Goal: Transaction & Acquisition: Purchase product/service

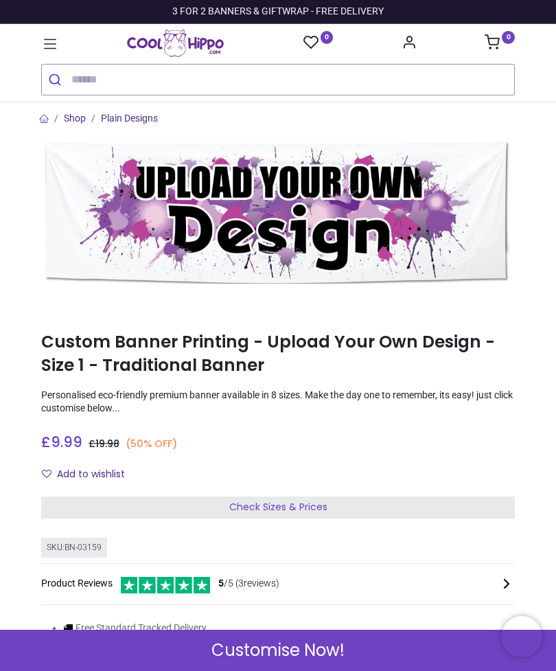
click at [300, 508] on span "Check Sizes & Prices" at bounding box center [278, 507] width 98 height 14
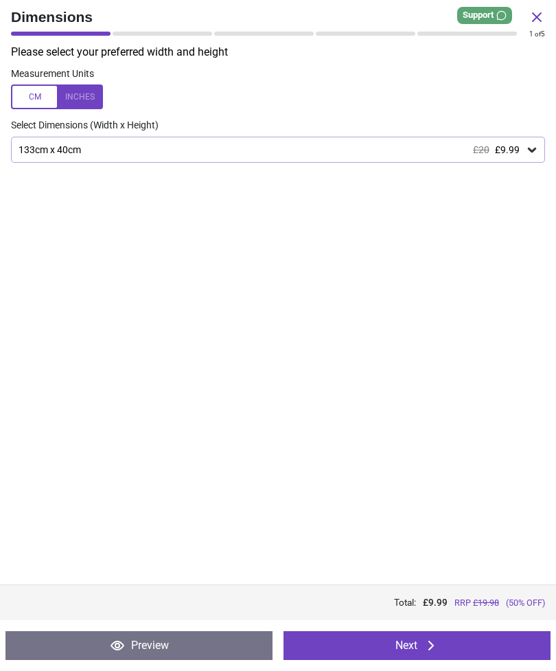
click at [537, 143] on icon at bounding box center [533, 150] width 14 height 14
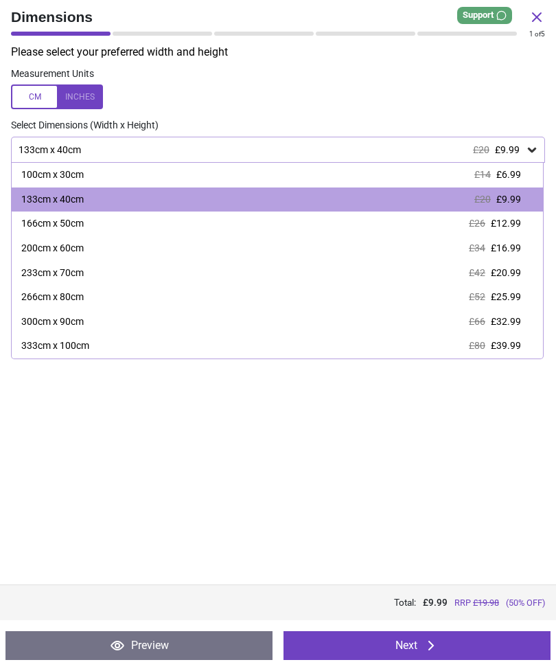
click at [82, 89] on div at bounding box center [57, 96] width 92 height 25
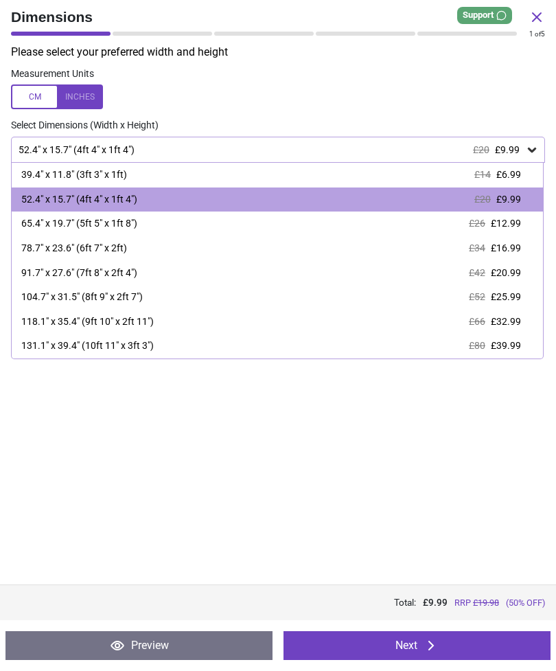
click at [479, 642] on button "Next" at bounding box center [417, 645] width 267 height 29
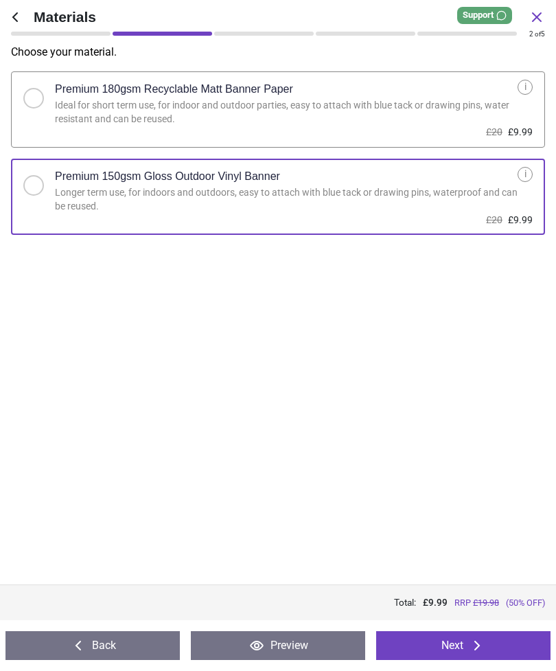
click at [477, 646] on icon at bounding box center [477, 645] width 16 height 16
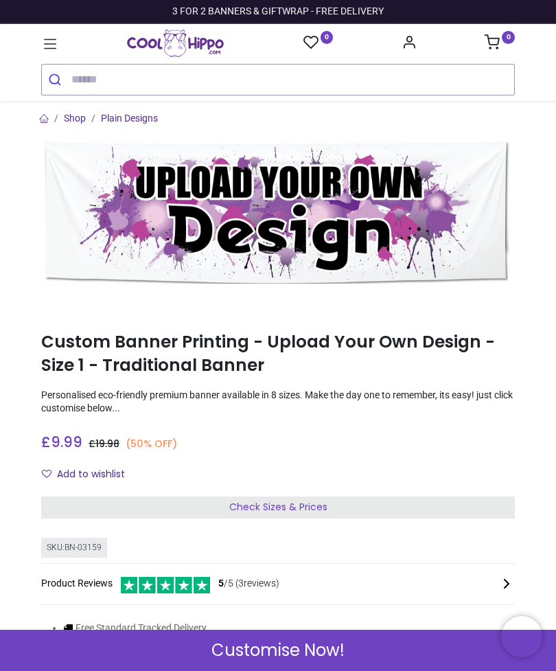
click at [319, 505] on span "Check Sizes & Prices" at bounding box center [278, 507] width 98 height 14
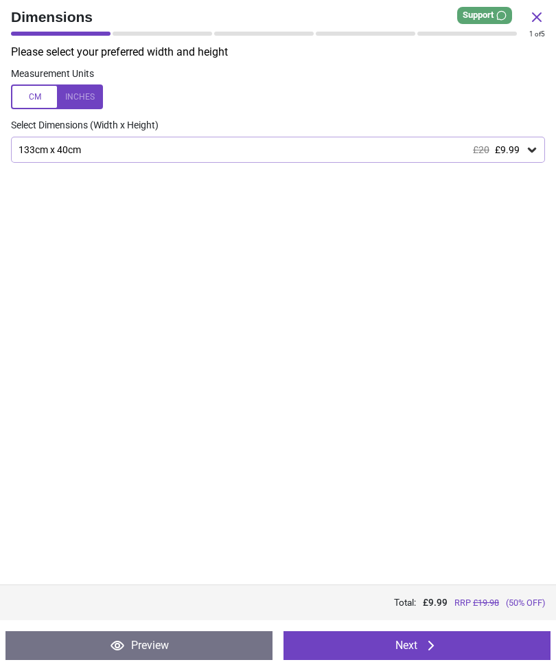
click at [533, 148] on icon at bounding box center [533, 150] width 14 height 14
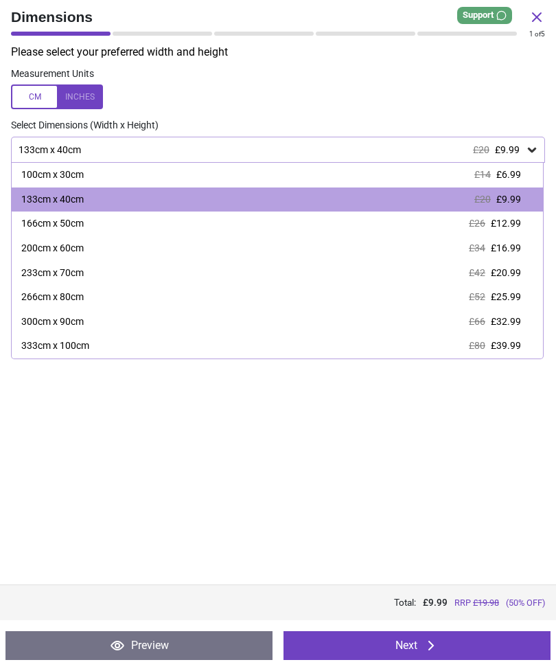
click at [84, 101] on div at bounding box center [57, 96] width 92 height 25
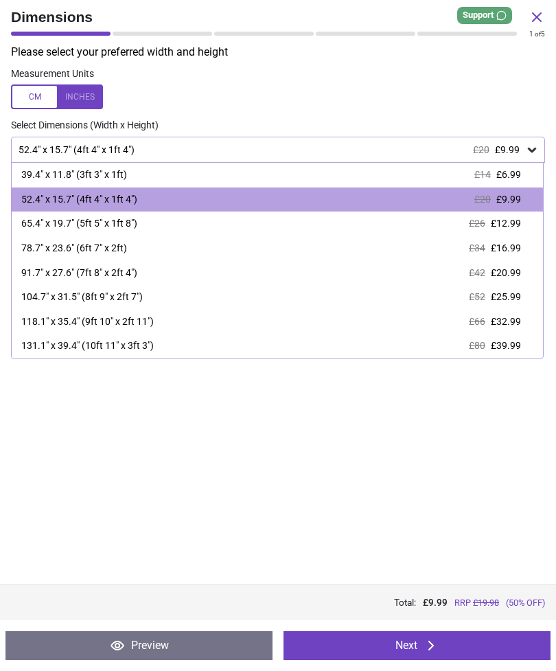
click at [428, 193] on div "52.4" x 15.7" (4ft 4" x 1ft 4") £20 £9.99" at bounding box center [278, 200] width 532 height 25
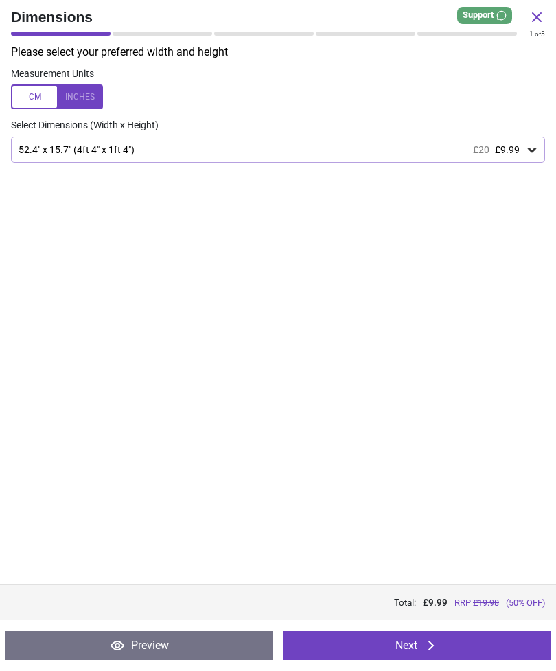
click at [449, 639] on button "Next" at bounding box center [417, 645] width 267 height 29
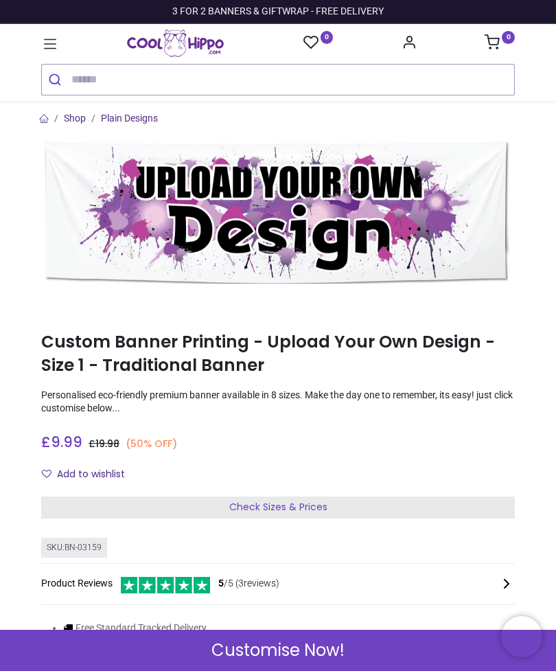
click at [54, 41] on icon at bounding box center [50, 44] width 18 height 18
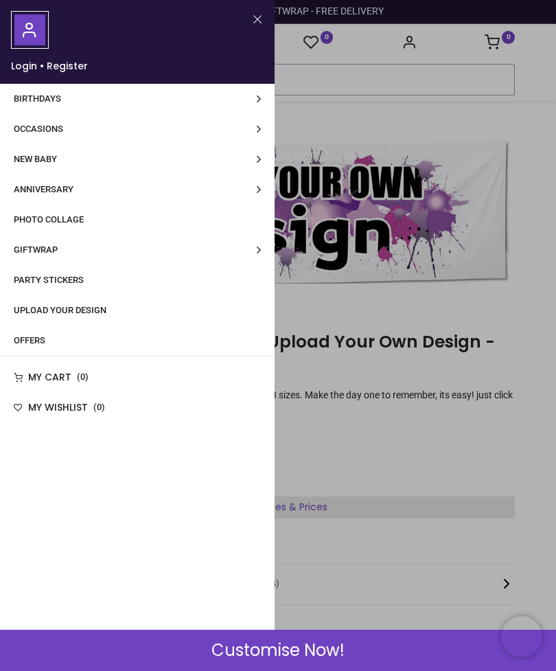
click at [253, 24] on button "Close" at bounding box center [257, 19] width 12 height 17
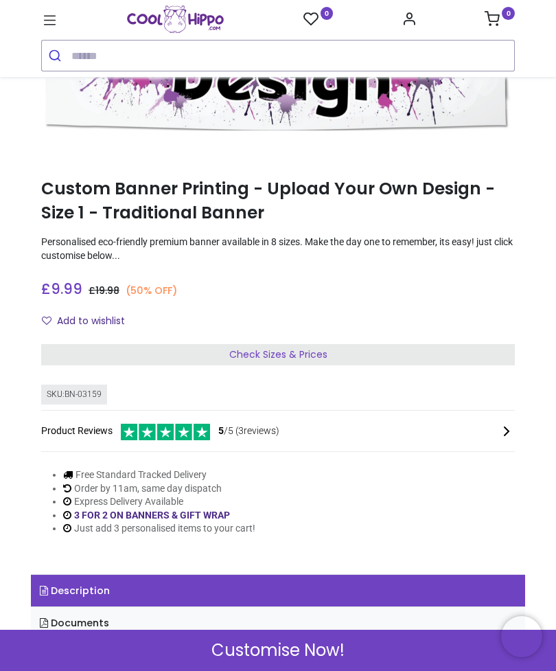
scroll to position [144, 0]
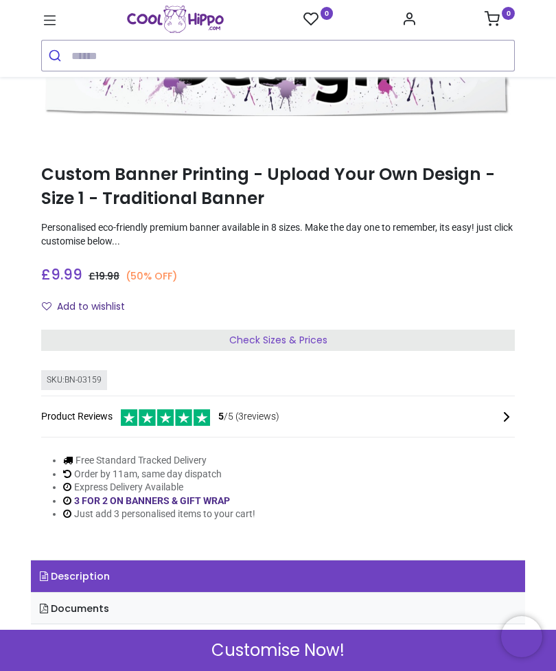
click at [320, 337] on span "Check Sizes & Prices" at bounding box center [278, 340] width 98 height 14
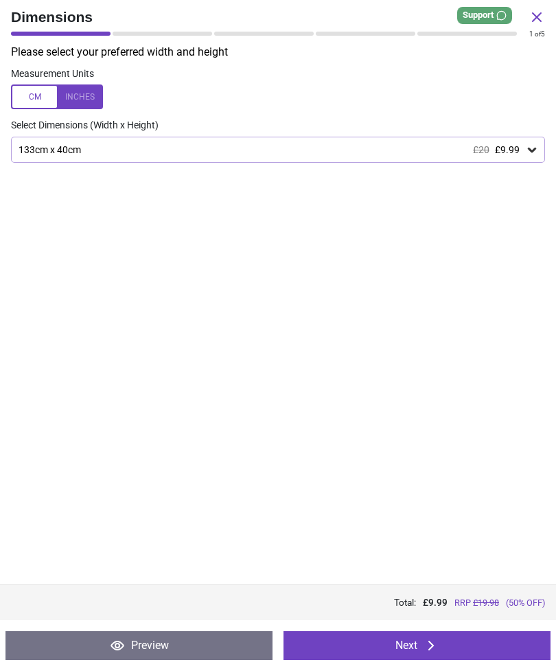
click at [523, 146] on div "133cm x 40cm £20 £9.99" at bounding box center [271, 150] width 508 height 12
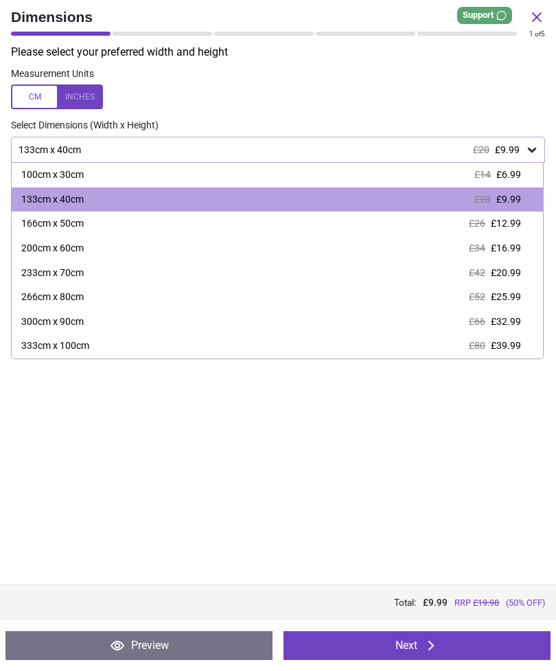
click at [440, 644] on button "Next" at bounding box center [417, 645] width 267 height 29
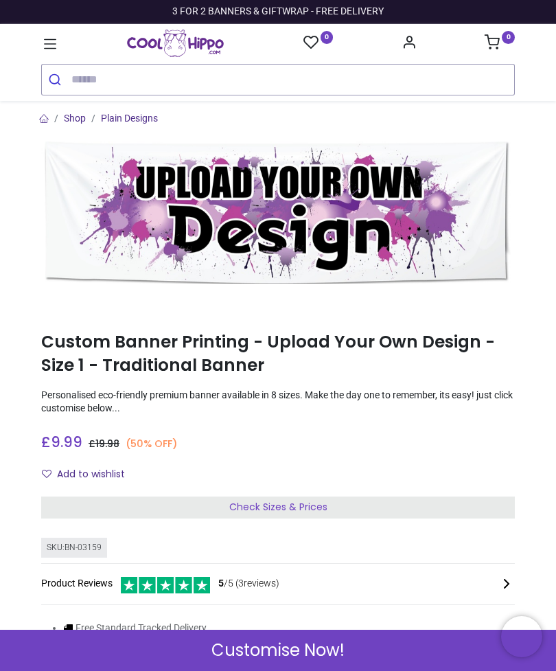
click at [363, 223] on img at bounding box center [278, 213] width 474 height 142
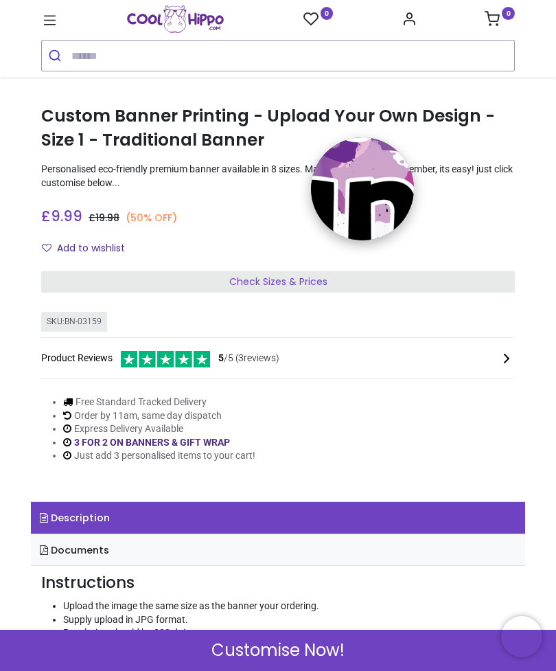
scroll to position [247, 0]
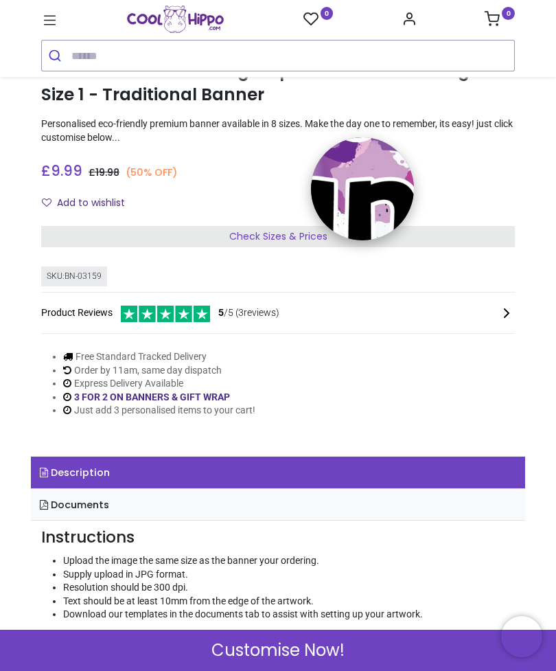
click at [323, 659] on span "Customise Now!" at bounding box center [278, 650] width 133 height 23
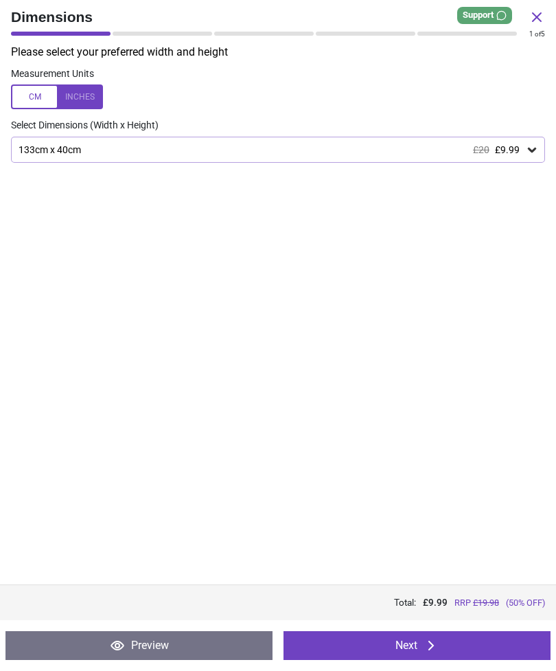
click at [456, 642] on button "Next" at bounding box center [417, 645] width 267 height 29
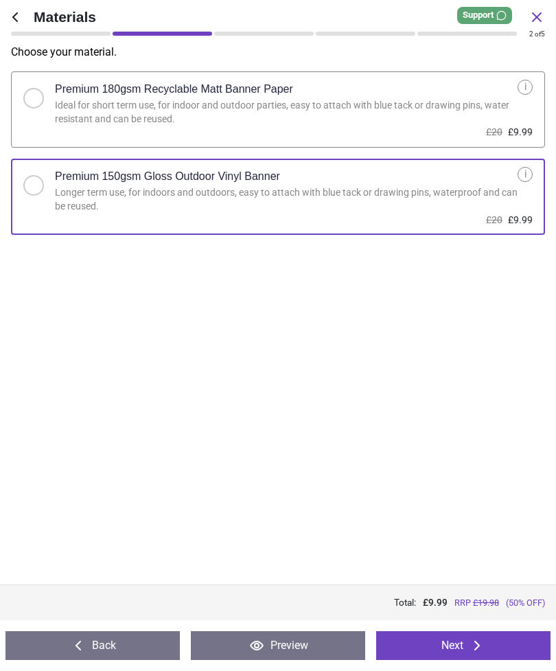
click at [465, 645] on button "Next" at bounding box center [463, 645] width 174 height 29
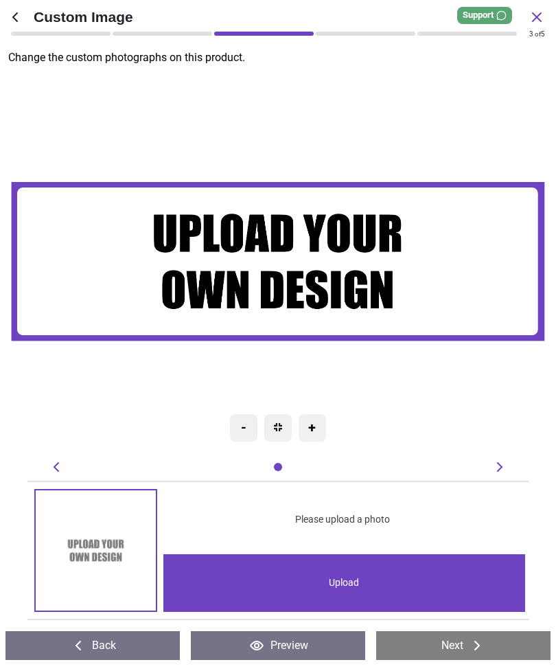
click at [403, 577] on div "Upload" at bounding box center [344, 583] width 363 height 58
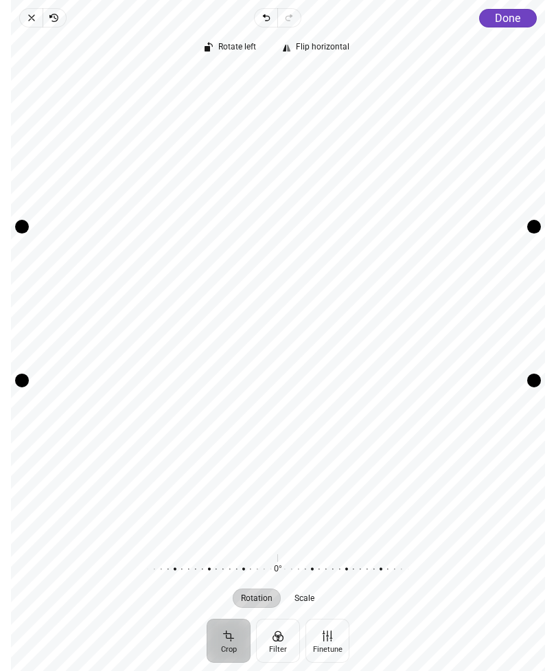
click at [413, 334] on div "Recenter" at bounding box center [278, 304] width 512 height 471
click at [231, 642] on button "Crop" at bounding box center [229, 641] width 44 height 44
click at [286, 639] on button "Filter" at bounding box center [278, 641] width 44 height 44
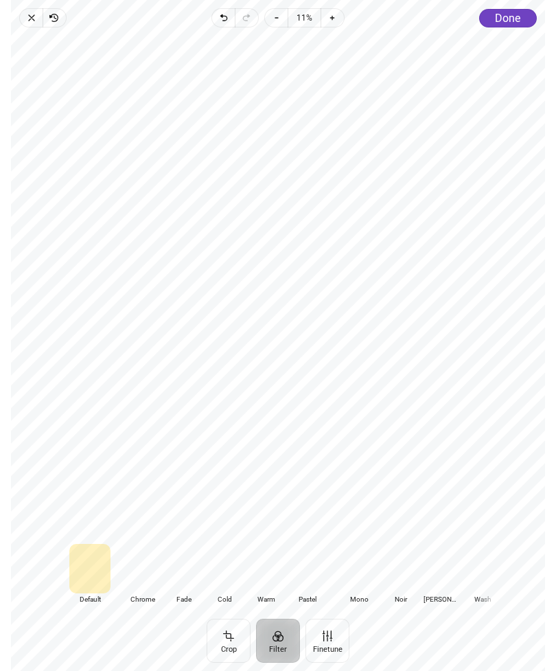
click at [342, 645] on button "Finetune" at bounding box center [328, 641] width 44 height 44
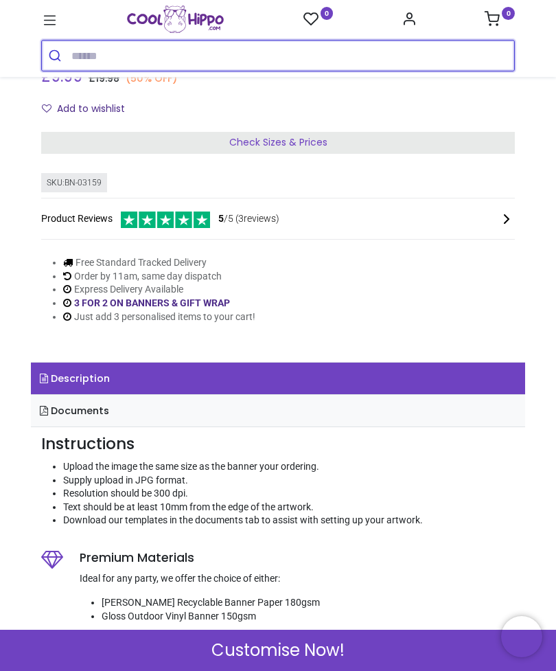
scroll to position [269, 0]
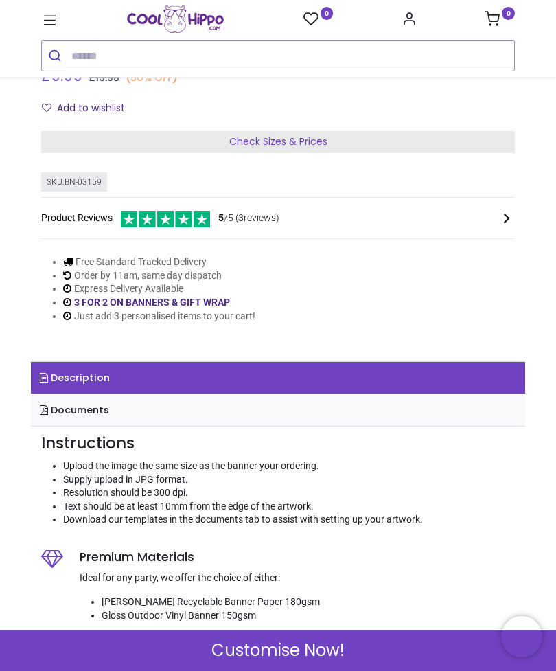
click at [311, 645] on span "Customise Now!" at bounding box center [278, 650] width 133 height 23
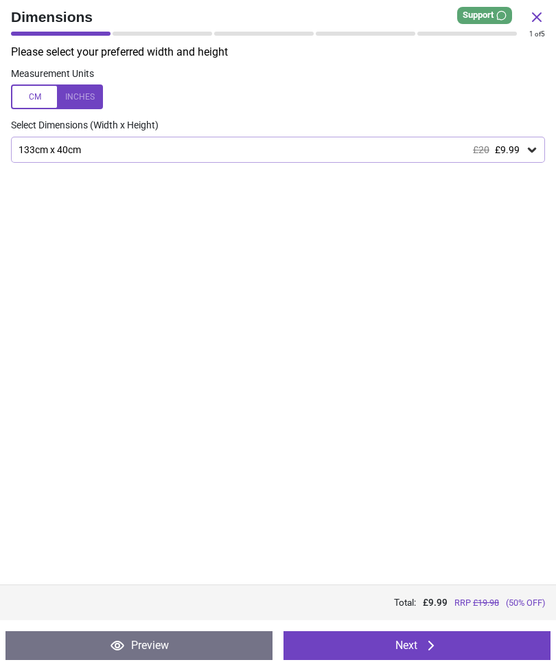
click at [425, 642] on icon at bounding box center [431, 645] width 16 height 16
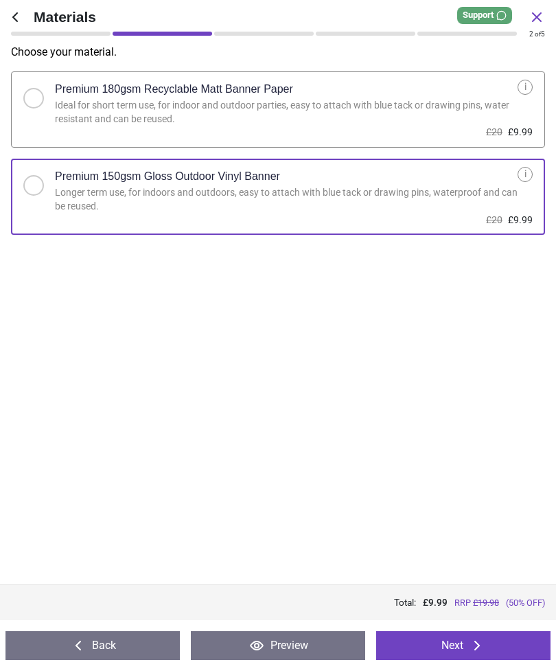
click at [491, 643] on button "Next" at bounding box center [463, 645] width 174 height 29
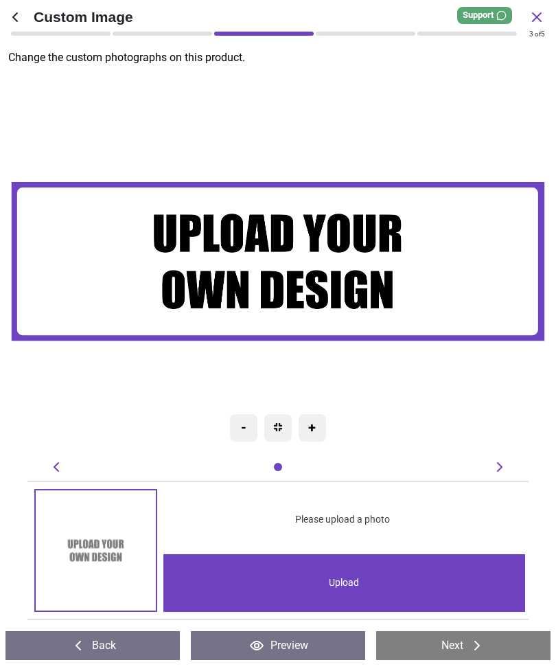
click at [120, 539] on img at bounding box center [96, 550] width 120 height 120
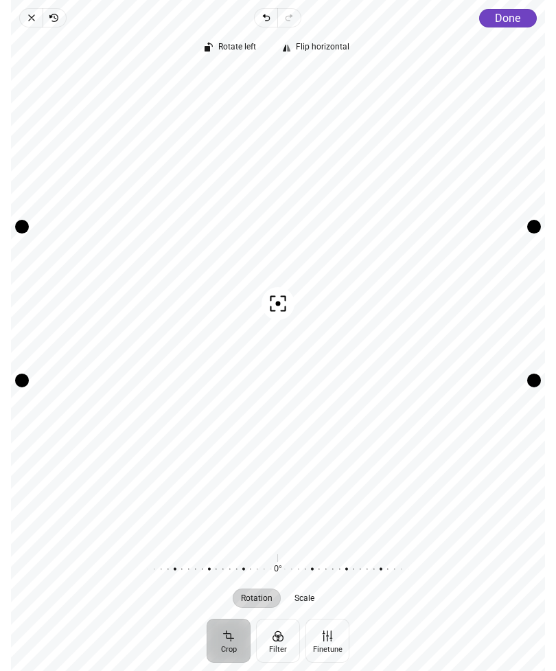
click at [236, 642] on button "Crop" at bounding box center [229, 641] width 44 height 44
click at [282, 299] on icon "button" at bounding box center [278, 303] width 16 height 16
click at [121, 264] on div "Recenter" at bounding box center [278, 304] width 512 height 471
click at [232, 647] on button "Crop" at bounding box center [229, 641] width 44 height 44
click at [229, 643] on button "Crop" at bounding box center [229, 641] width 44 height 44
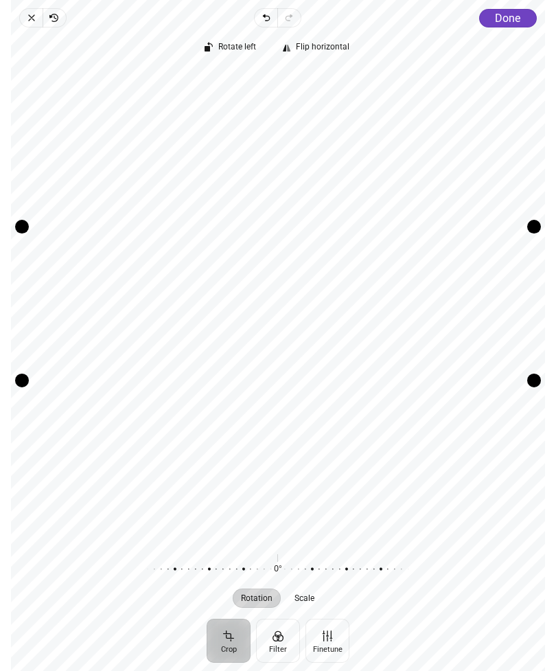
click at [244, 47] on span "Rotate left" at bounding box center [238, 47] width 38 height 9
click at [229, 50] on span "Rotate left" at bounding box center [238, 47] width 38 height 9
click at [234, 44] on span "Rotate left" at bounding box center [238, 47] width 38 height 9
click at [229, 41] on button "Rotate left" at bounding box center [232, 47] width 67 height 19
click at [315, 599] on span "Scale" at bounding box center [305, 598] width 20 height 8
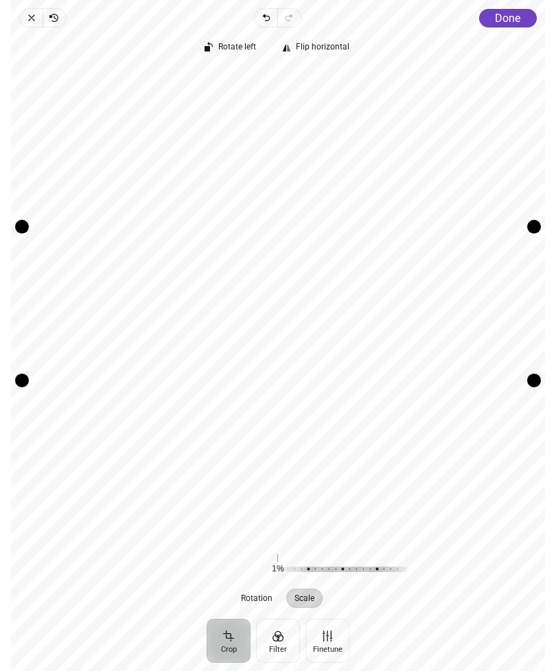
click at [285, 638] on button "Filter" at bounding box center [278, 641] width 44 height 44
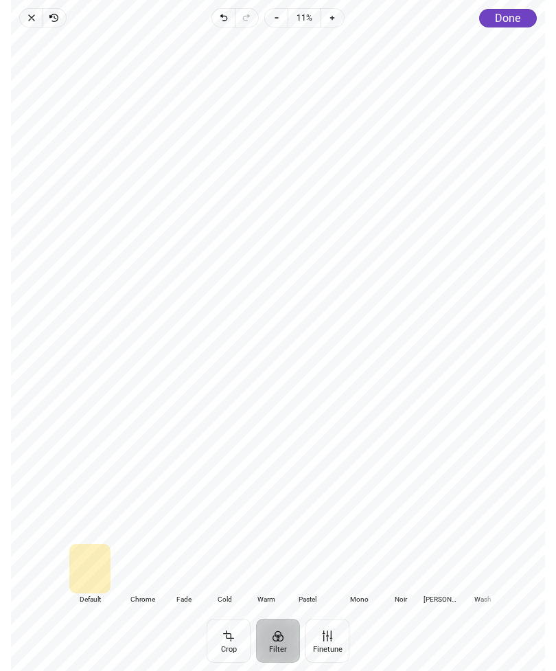
click at [238, 637] on button "Crop" at bounding box center [229, 641] width 44 height 44
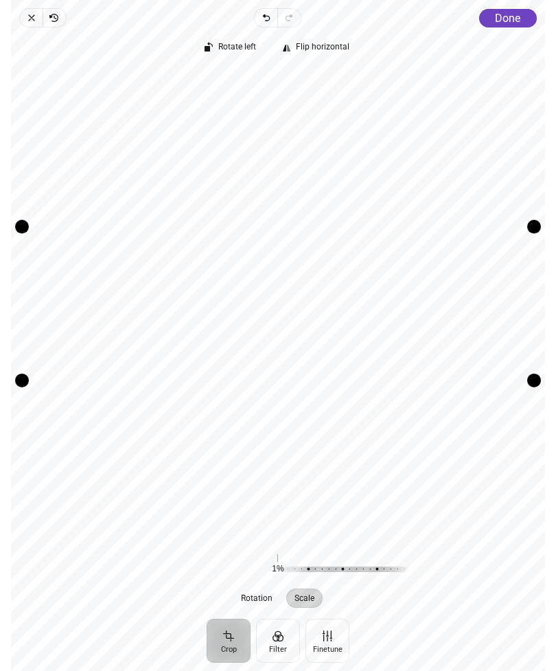
click at [512, 21] on span "Done" at bounding box center [507, 18] width 25 height 13
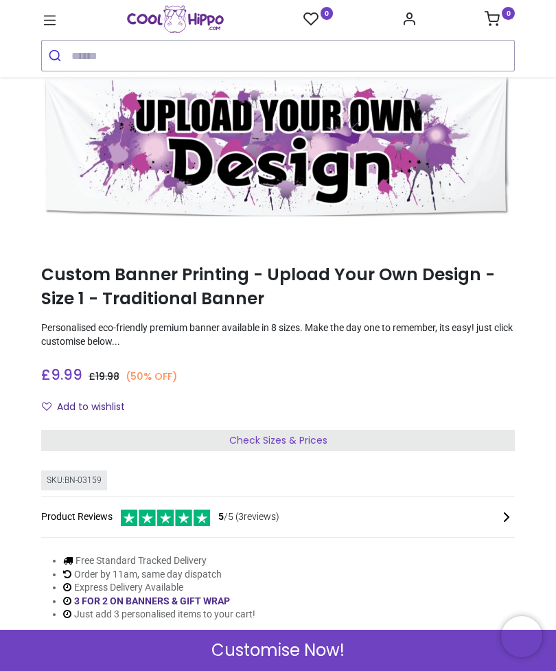
scroll to position [38, 0]
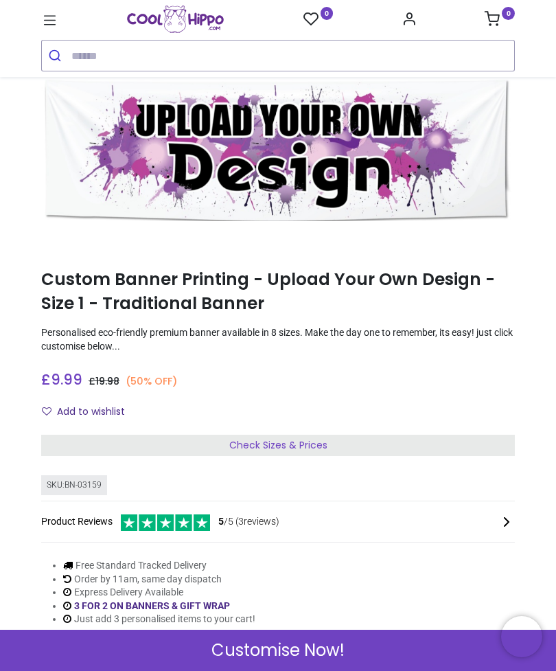
click at [508, 15] on sup "0" at bounding box center [508, 13] width 13 height 13
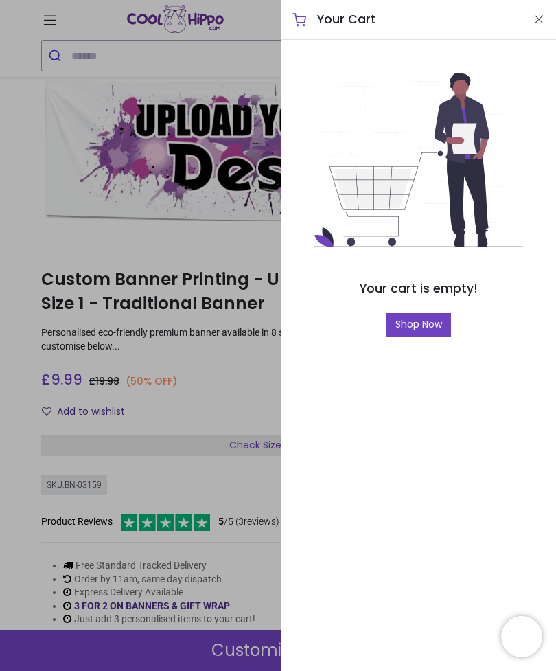
click at [218, 244] on div at bounding box center [278, 335] width 556 height 671
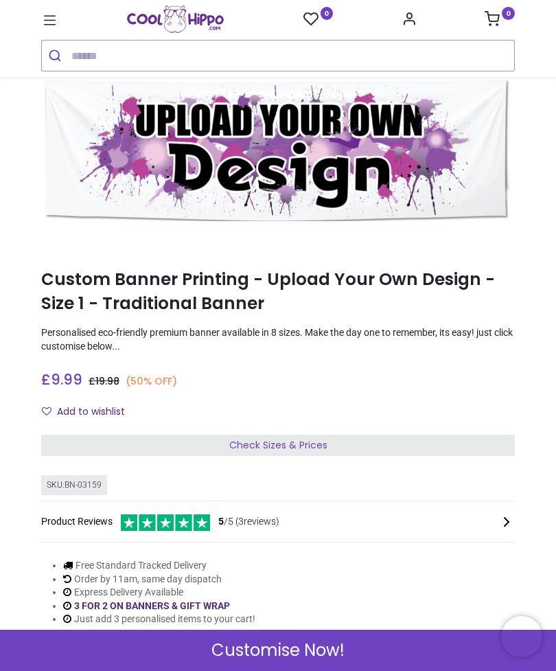
click at [296, 646] on span "Customise Now!" at bounding box center [278, 650] width 133 height 23
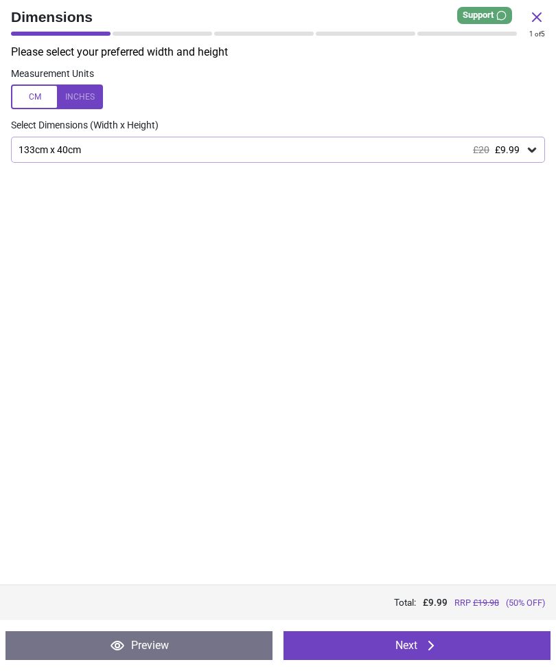
click at [532, 150] on icon at bounding box center [532, 150] width 8 height 5
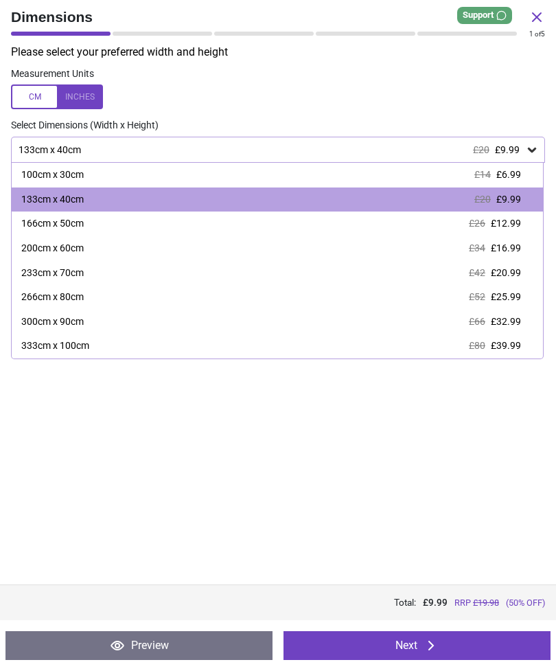
click at [515, 223] on span "£12.99" at bounding box center [506, 223] width 30 height 11
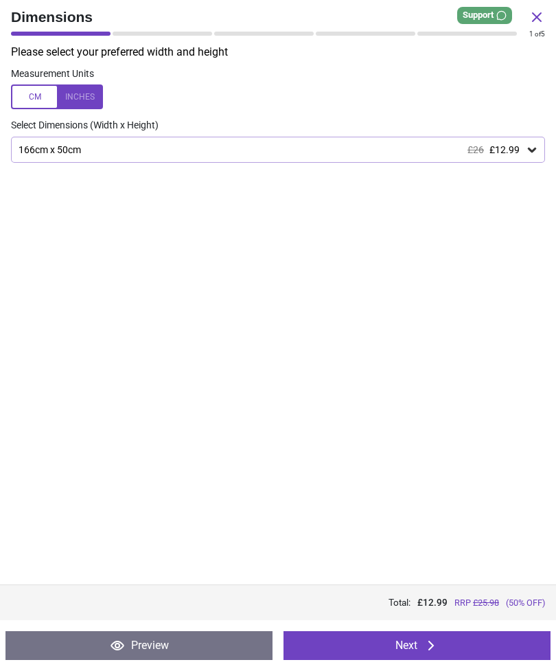
click at [83, 97] on div at bounding box center [57, 96] width 92 height 25
click at [455, 640] on button "Next" at bounding box center [417, 645] width 267 height 29
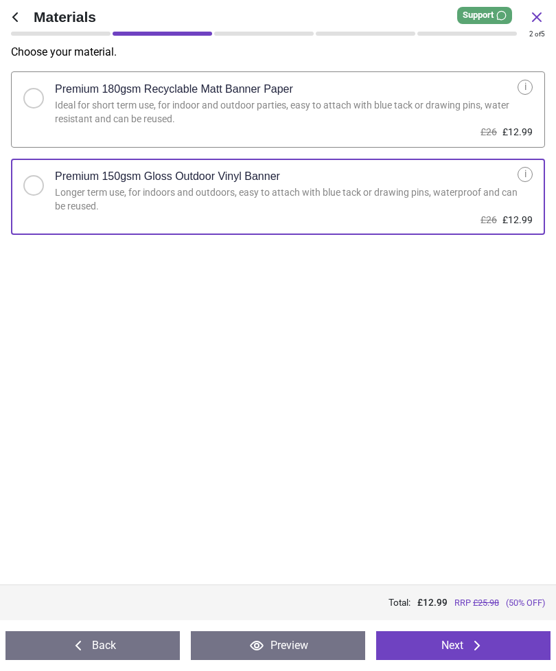
click at [453, 646] on button "Next" at bounding box center [463, 645] width 174 height 29
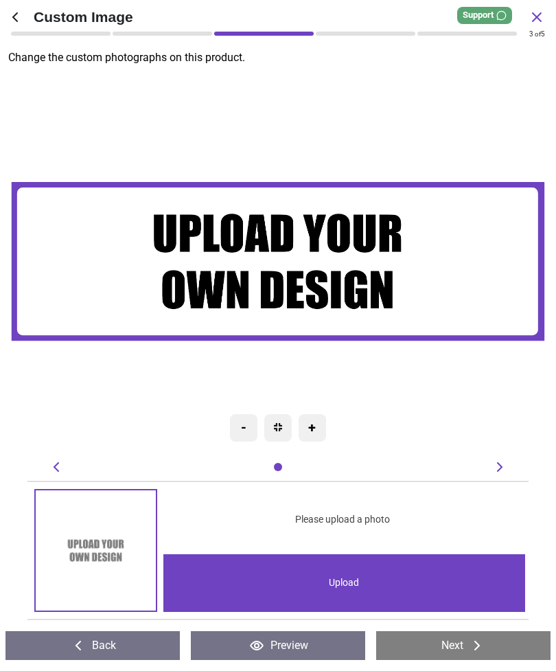
click at [503, 473] on icon at bounding box center [500, 467] width 16 height 16
click at [502, 471] on icon at bounding box center [500, 467] width 16 height 16
click at [283, 464] on div at bounding box center [278, 467] width 14 height 14
click at [352, 584] on div "Upload" at bounding box center [344, 583] width 363 height 58
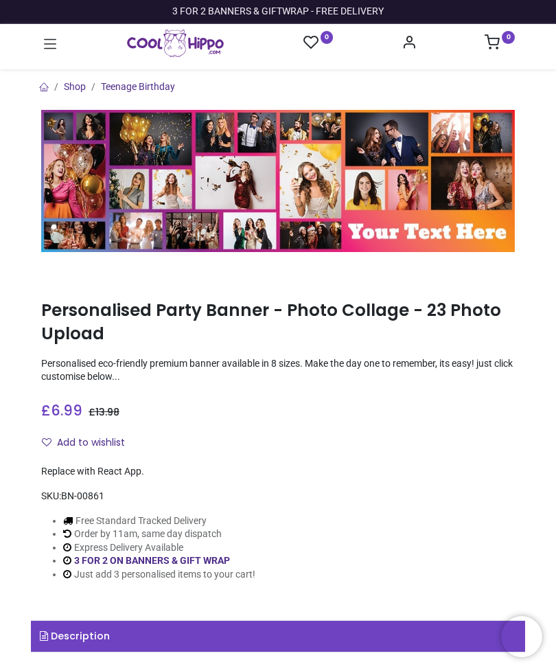
type input "**********"
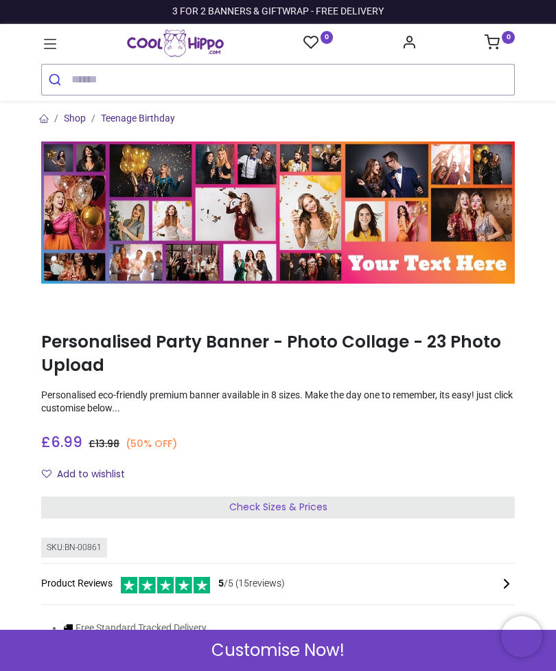
click at [303, 503] on span "Check Sizes & Prices" at bounding box center [278, 507] width 98 height 14
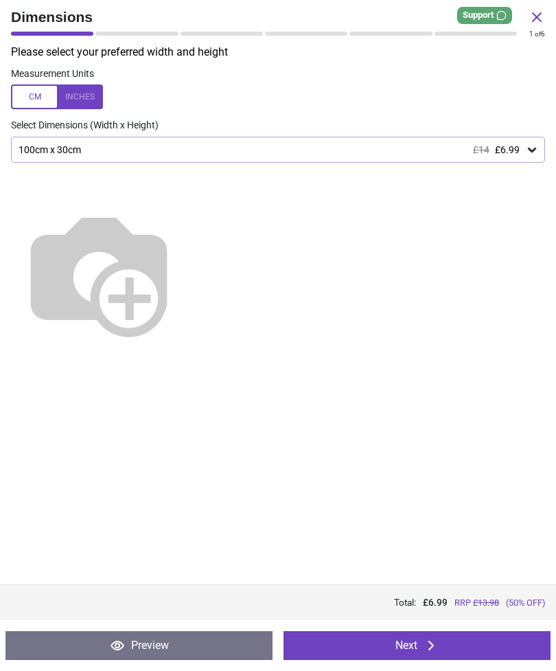
click at [534, 150] on icon at bounding box center [533, 150] width 14 height 14
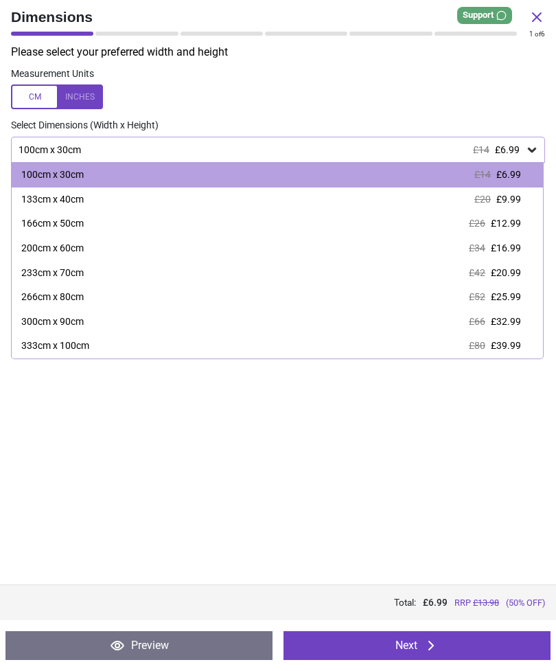
click at [508, 203] on span "£9.99" at bounding box center [509, 199] width 25 height 11
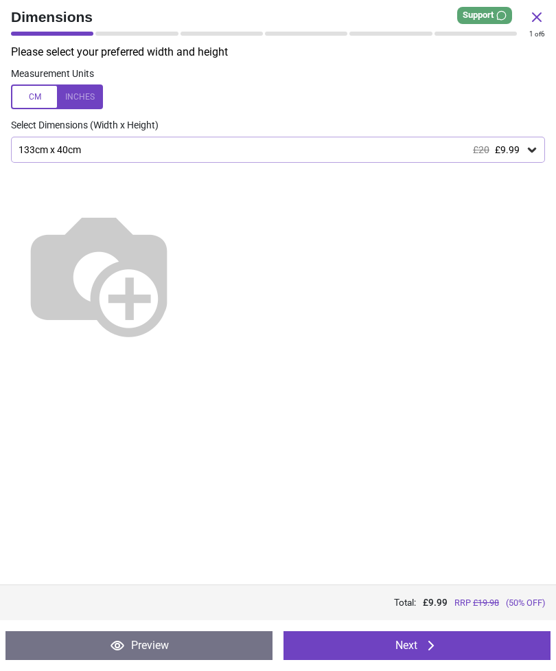
click at [458, 646] on button "Next" at bounding box center [417, 645] width 267 height 29
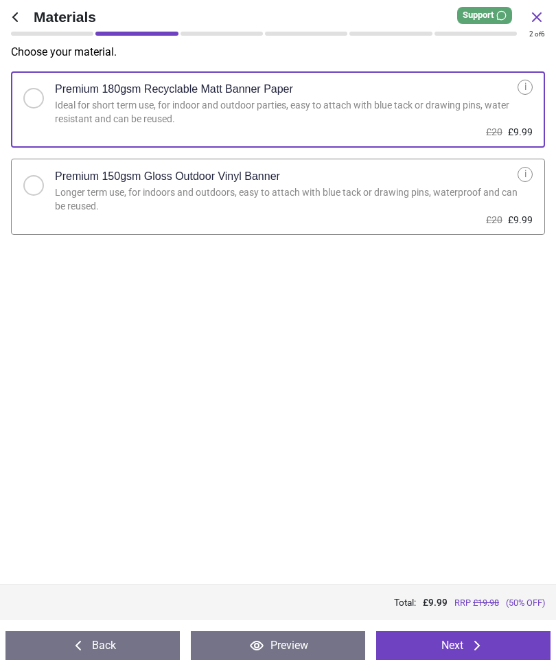
click at [469, 655] on button "Next" at bounding box center [463, 645] width 174 height 29
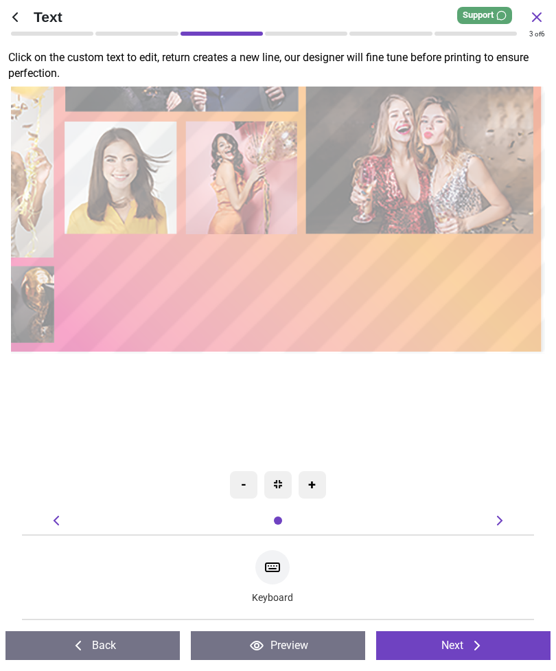
click at [282, 576] on div at bounding box center [273, 567] width 34 height 34
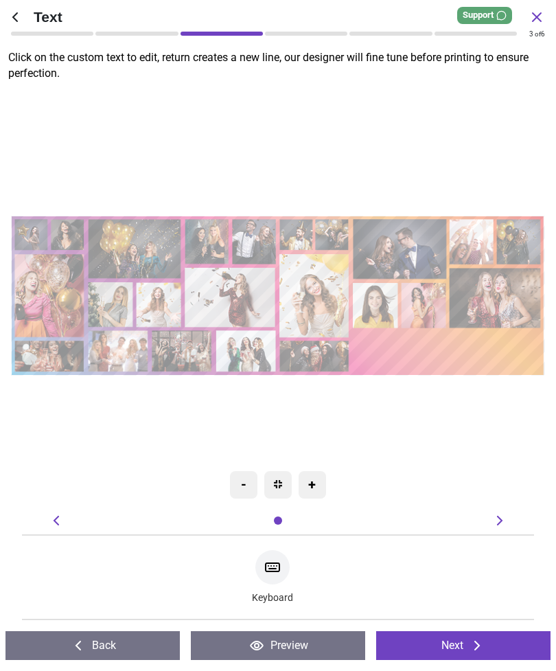
click at [499, 524] on icon at bounding box center [499, 521] width 5 height 10
click at [507, 522] on icon at bounding box center [500, 520] width 16 height 16
click at [242, 486] on div "-" at bounding box center [243, 484] width 27 height 27
click at [319, 485] on div "+" at bounding box center [312, 484] width 27 height 27
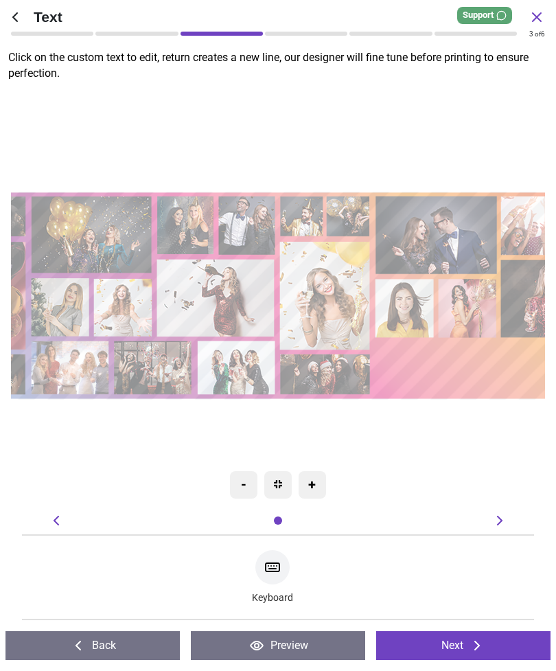
click at [319, 486] on div "+" at bounding box center [312, 484] width 27 height 27
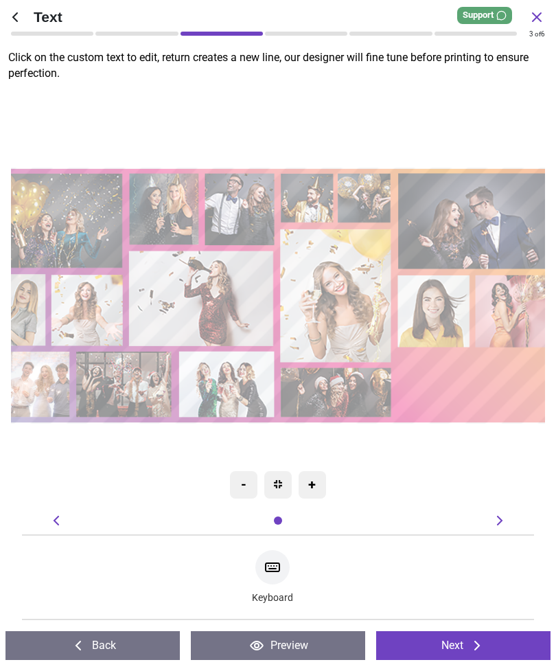
click at [64, 521] on icon at bounding box center [56, 520] width 16 height 16
click at [141, 635] on button "Back" at bounding box center [92, 645] width 174 height 29
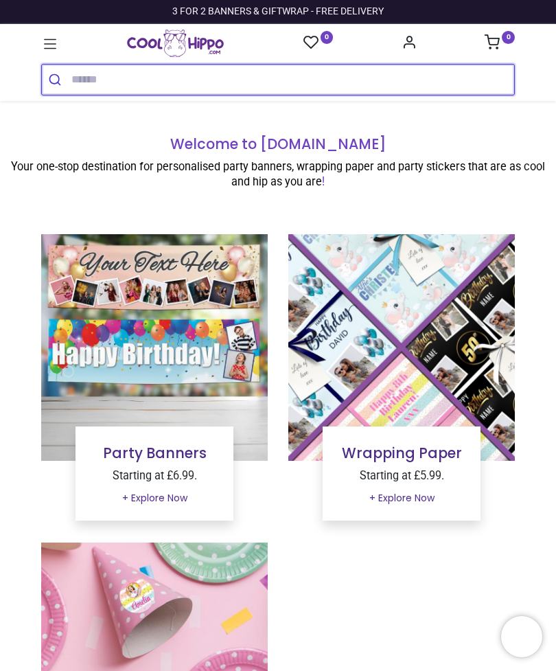
type input "**********"
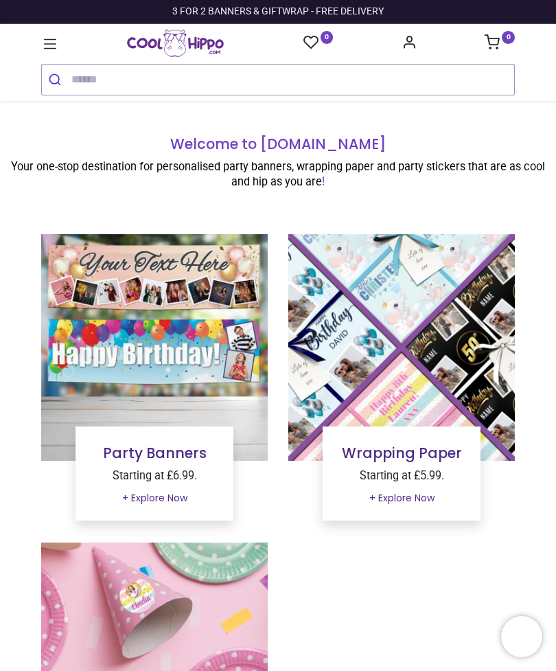
click at [201, 443] on link "Party Banners" at bounding box center [155, 453] width 104 height 20
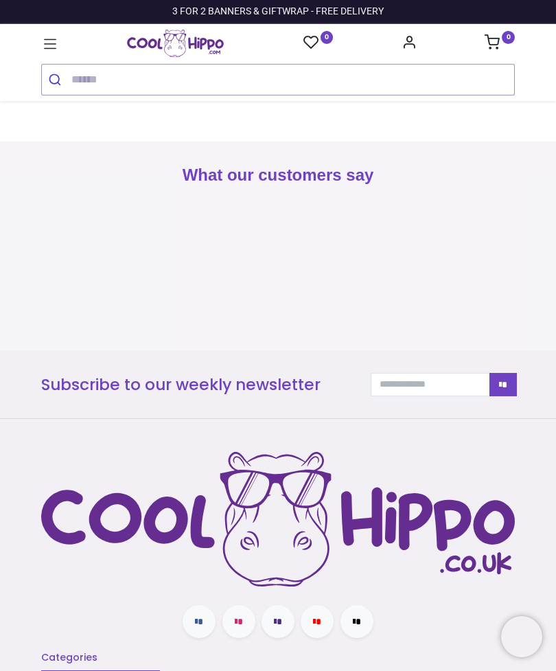
type input "**********"
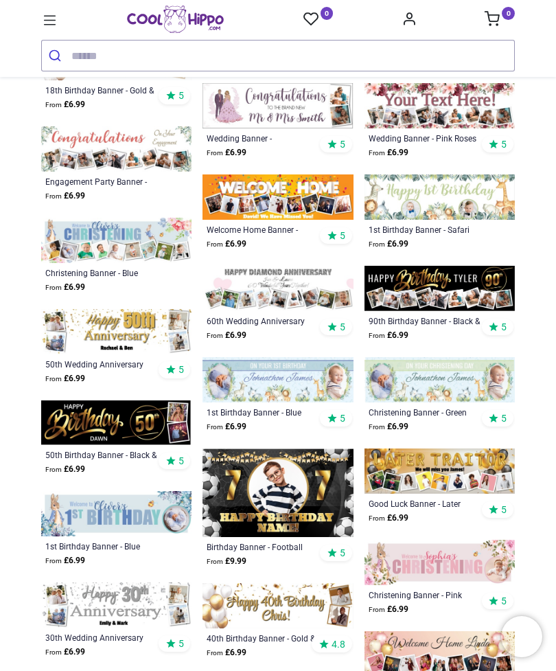
scroll to position [2753, 0]
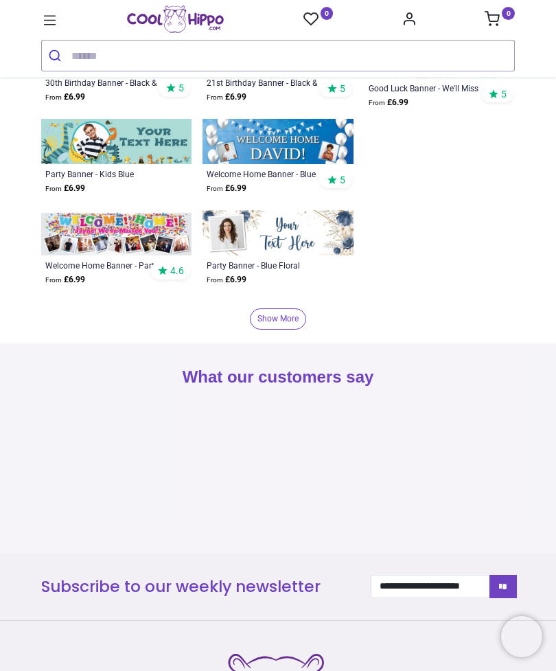
scroll to position [4357, 0]
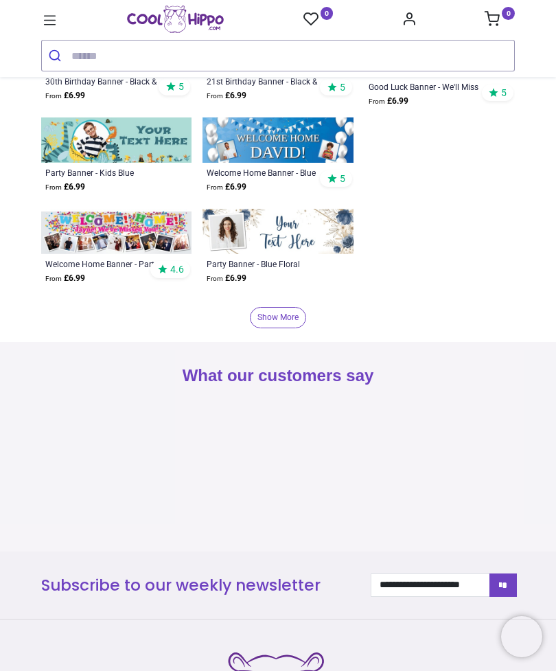
click at [280, 318] on link "Show More" at bounding box center [278, 317] width 56 height 21
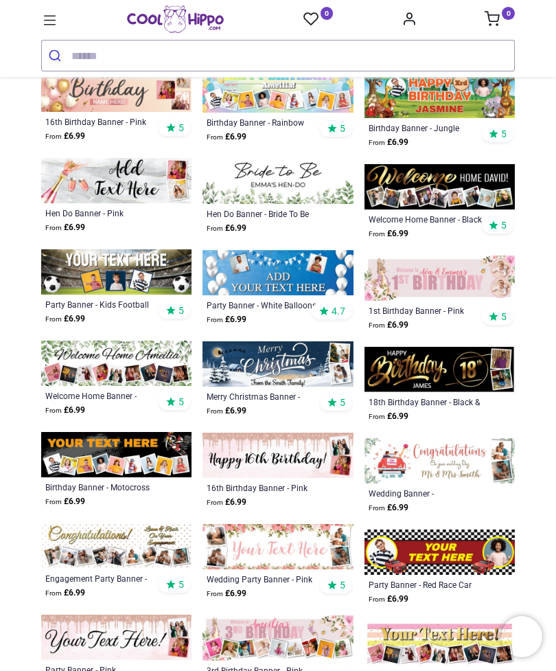
scroll to position [4688, 0]
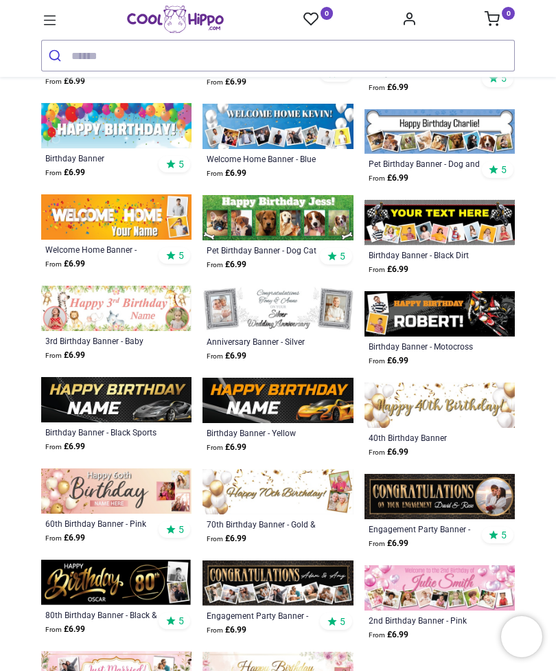
scroll to position [5590, 0]
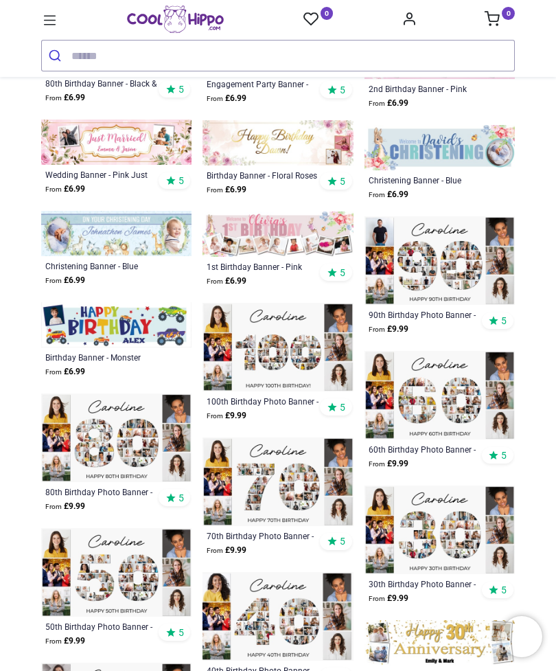
scroll to position [6090, 0]
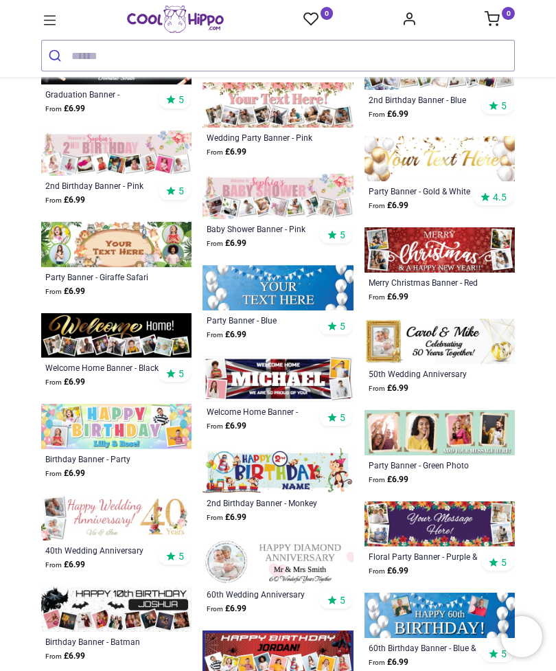
scroll to position [7216, 0]
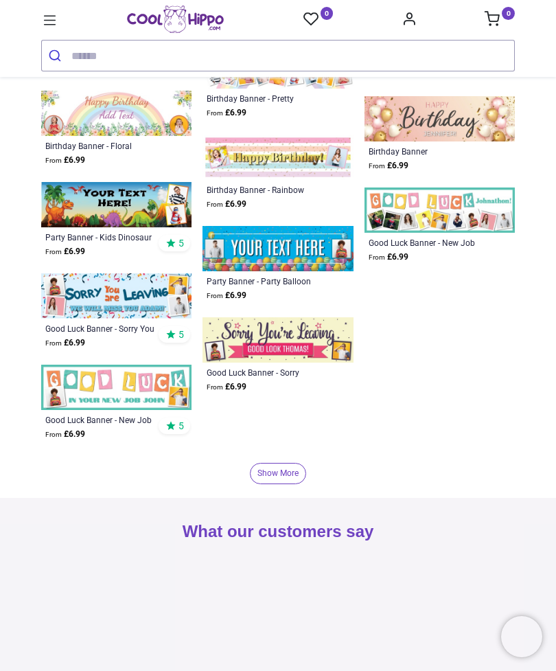
scroll to position [8607, 0]
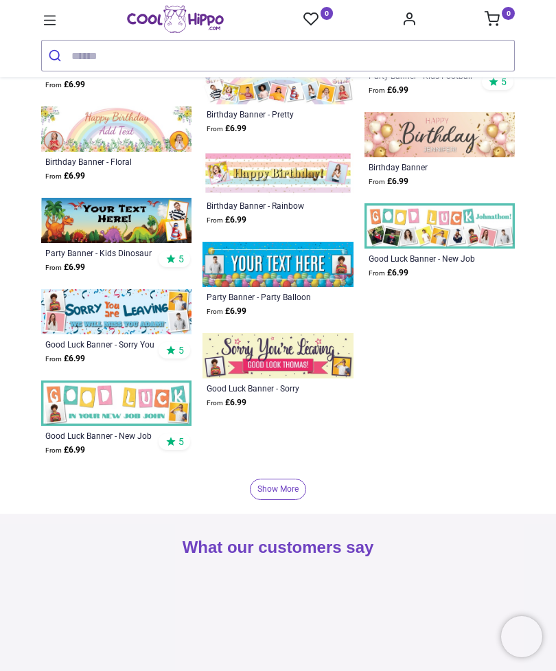
click at [290, 490] on link "Show More" at bounding box center [278, 489] width 56 height 21
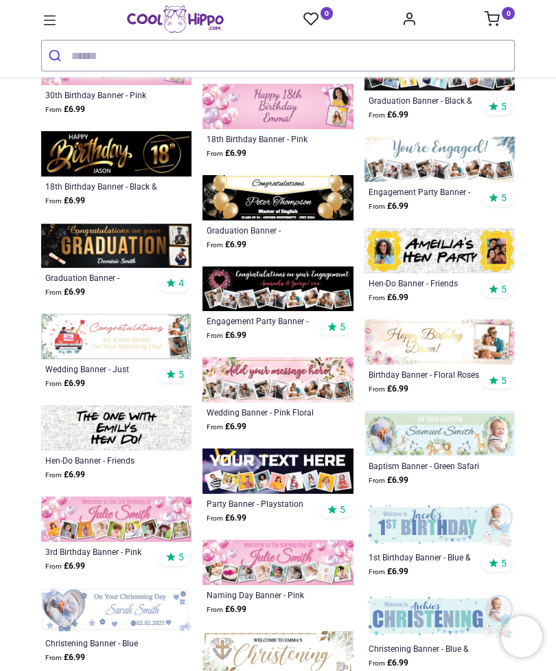
scroll to position [9764, 0]
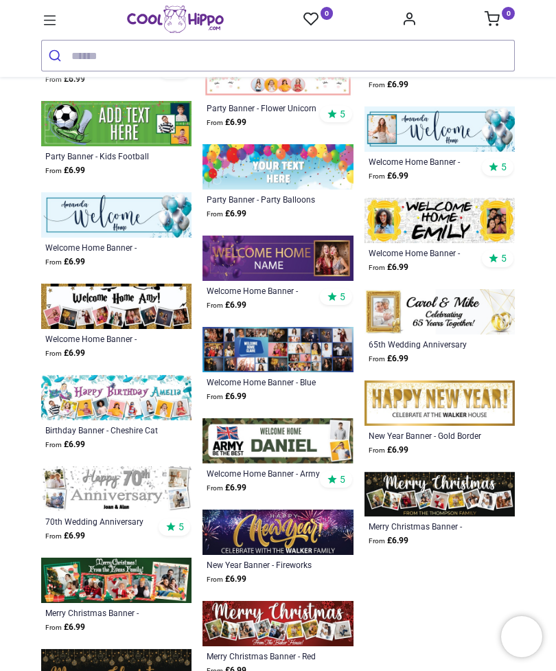
scroll to position [10807, 0]
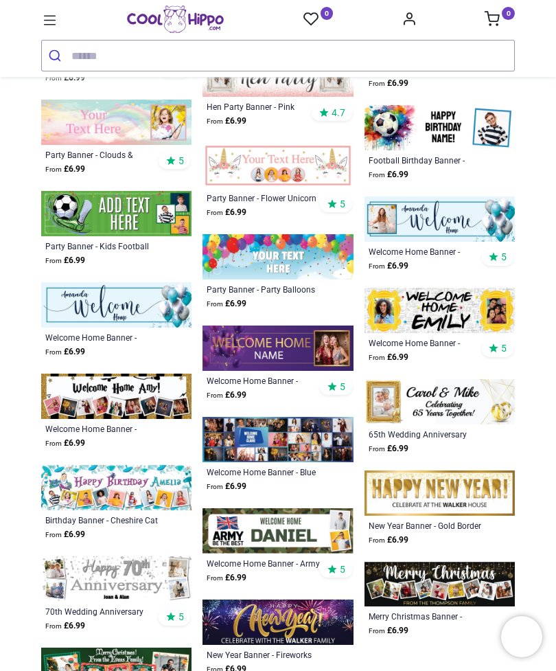
click at [330, 446] on img at bounding box center [278, 439] width 150 height 45
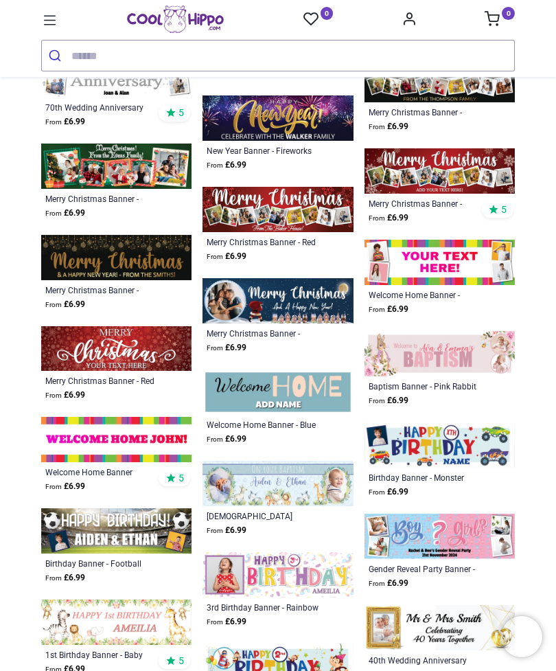
scroll to position [11341, 0]
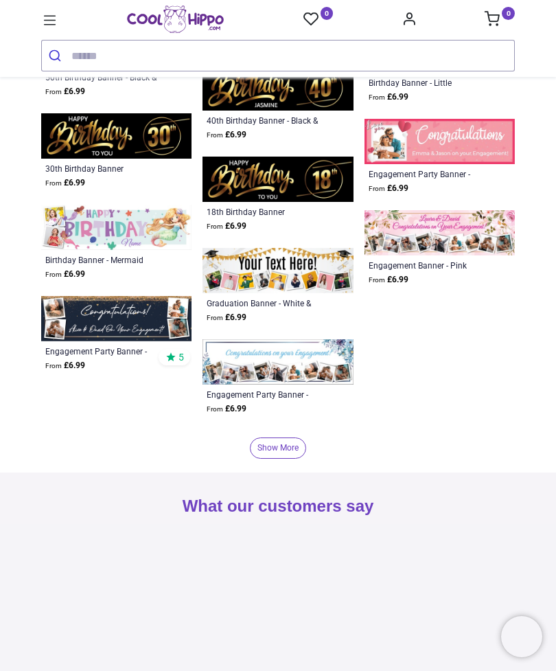
scroll to position [12902, 0]
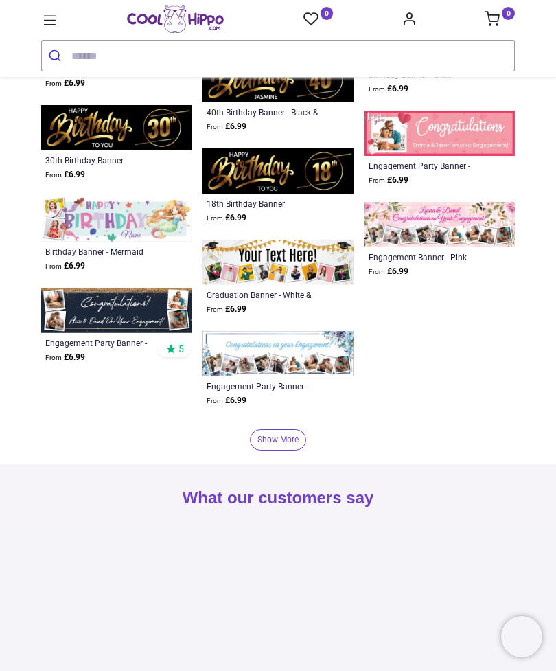
click at [70, 46] on button "submit" at bounding box center [57, 56] width 30 height 30
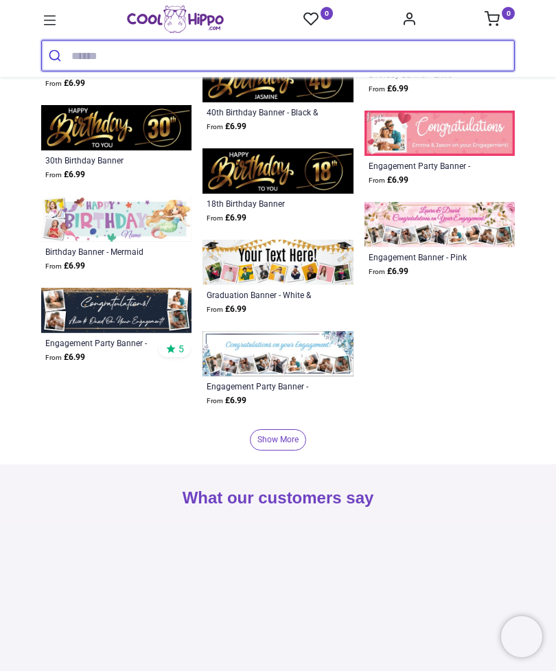
click at [100, 59] on input "search" at bounding box center [292, 56] width 443 height 30
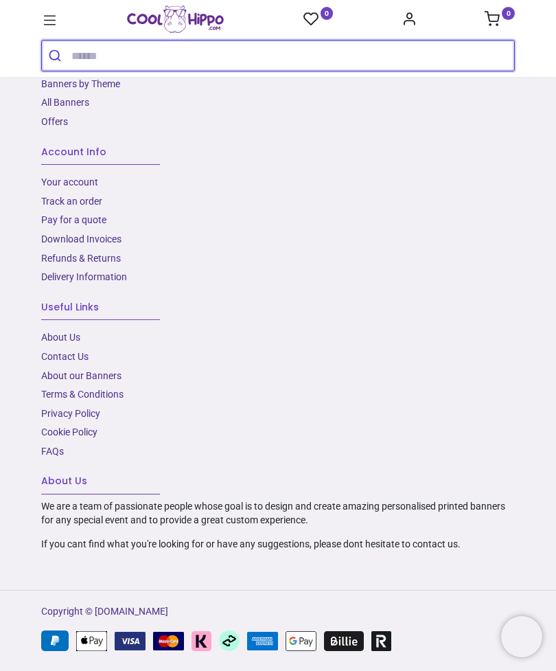
scroll to position [1673, 0]
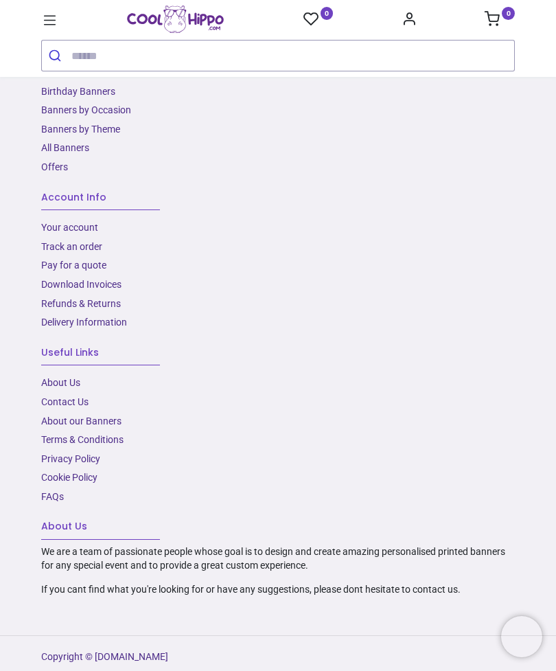
click at [51, 104] on link "Banners by Occasion" at bounding box center [86, 109] width 90 height 11
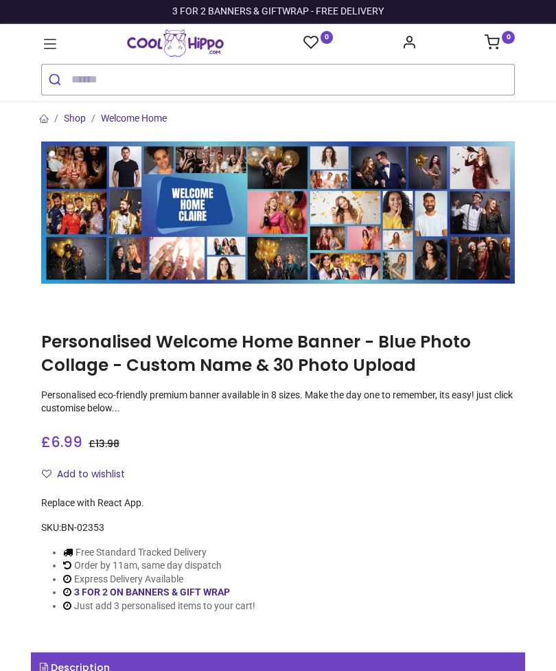
type input "**********"
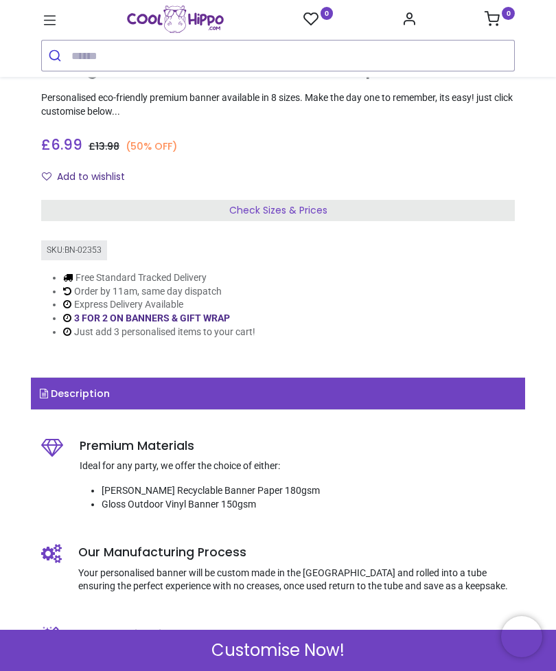
scroll to position [357, 0]
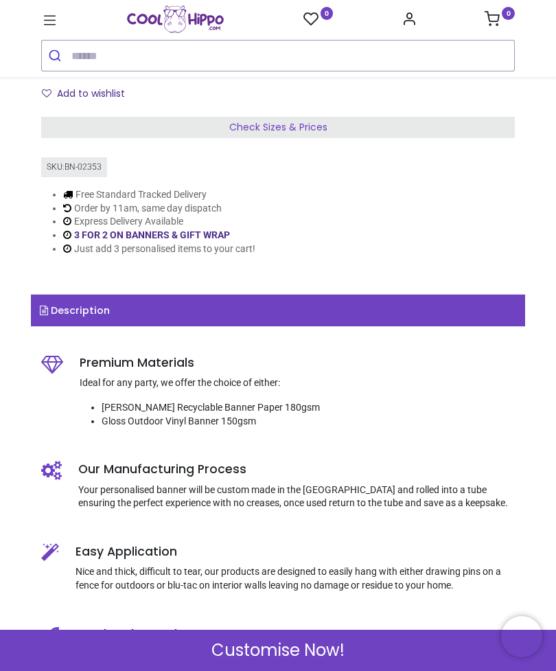
click at [476, 119] on div "Check Sizes & Prices" at bounding box center [278, 128] width 474 height 22
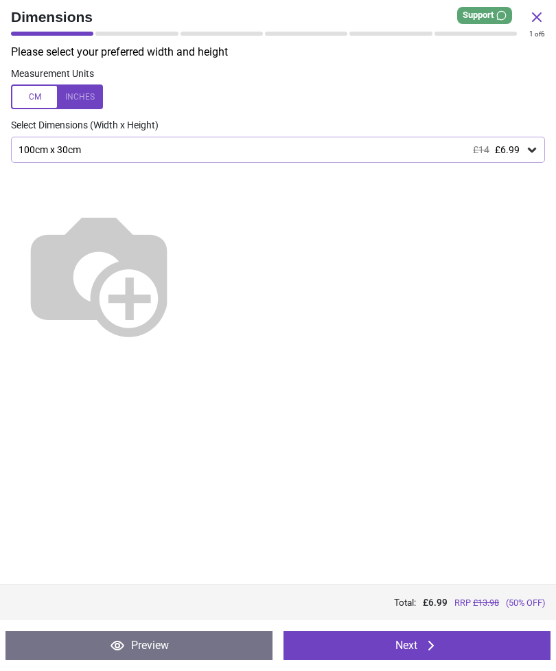
click at [531, 150] on icon at bounding box center [532, 150] width 8 height 5
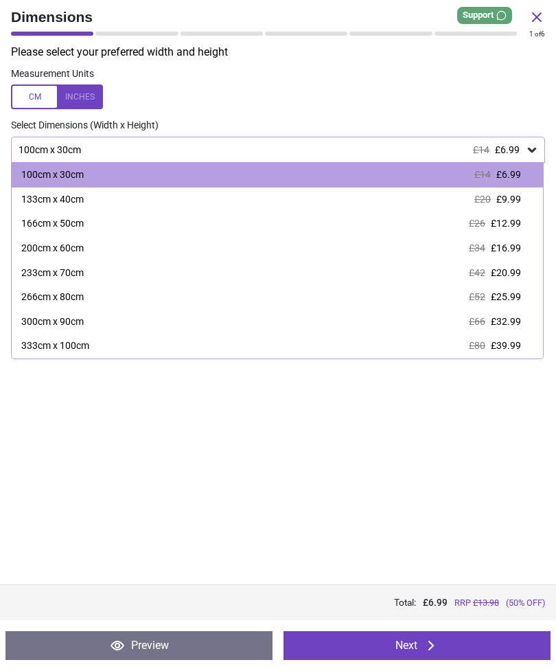
click at [505, 203] on span "£9.99" at bounding box center [509, 199] width 25 height 11
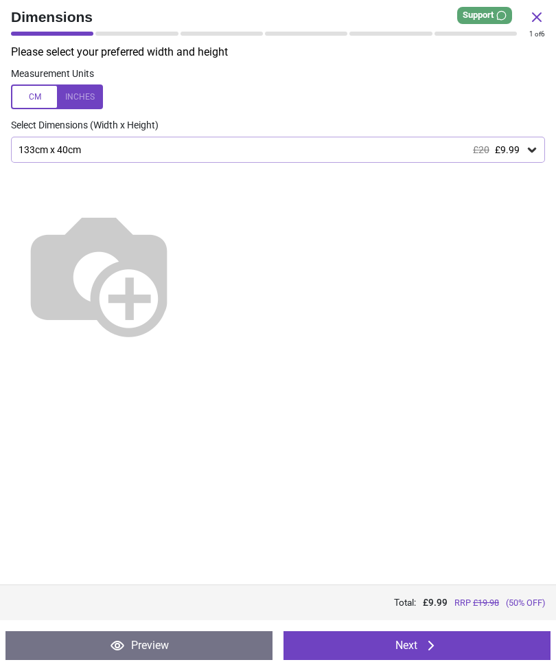
click at [452, 637] on button "Next" at bounding box center [417, 645] width 267 height 29
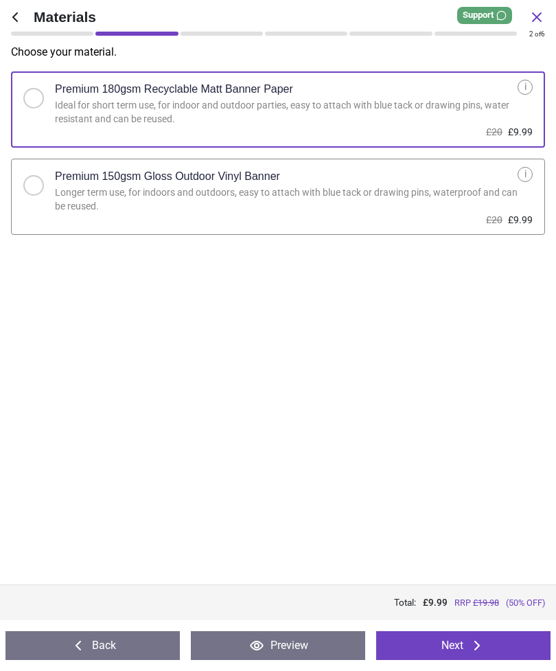
click at [438, 196] on div "Longer term use, for indoors and outdoors, easy to attach with blue tack or dra…" at bounding box center [286, 199] width 463 height 27
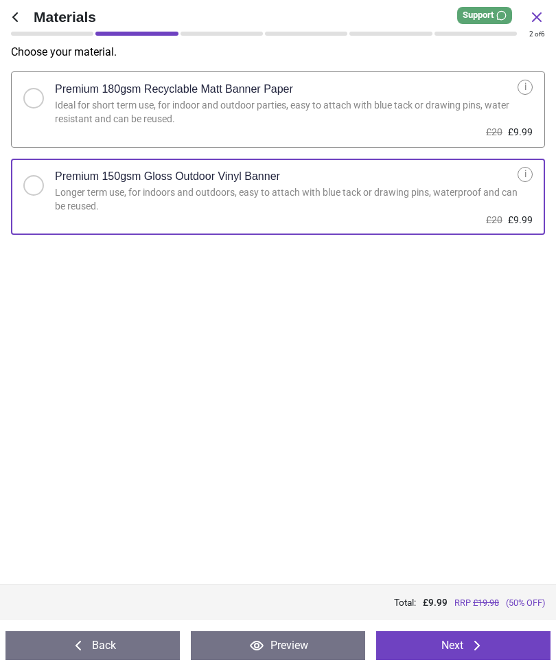
click at [479, 633] on button "Next" at bounding box center [463, 645] width 174 height 29
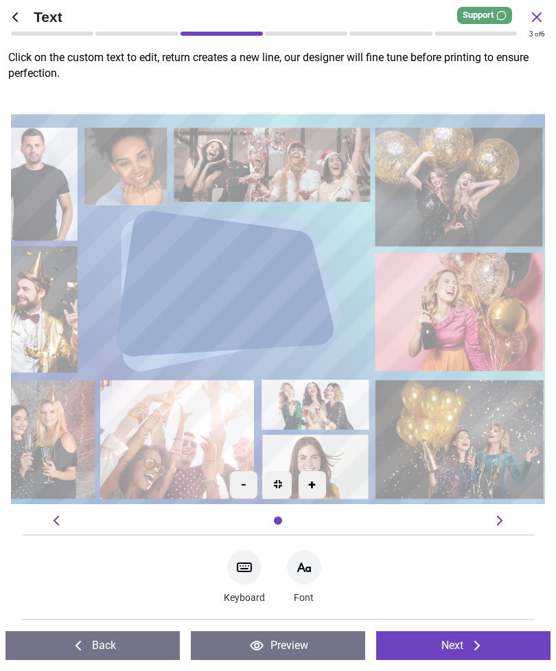
scroll to position [357, 0]
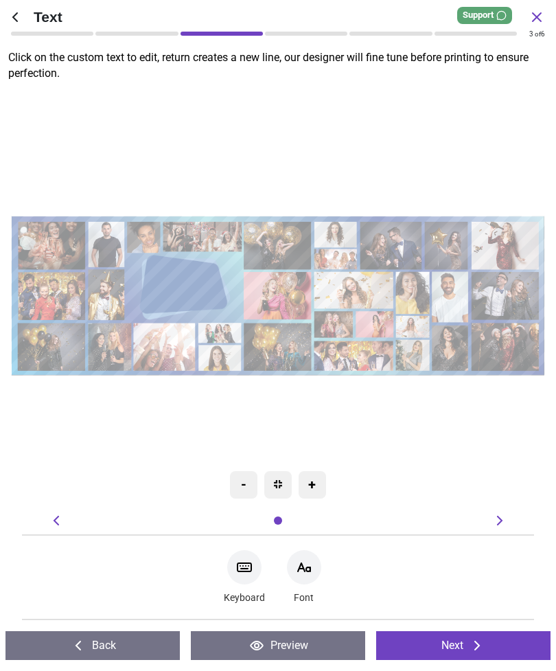
click at [499, 643] on button "Next" at bounding box center [463, 645] width 174 height 29
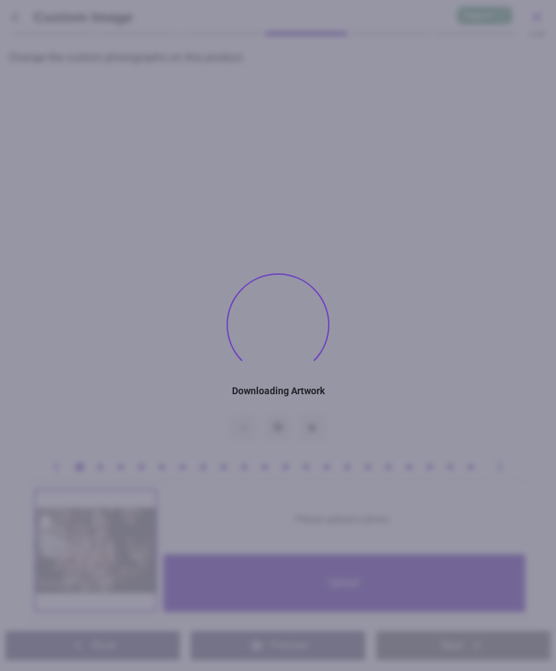
type textarea "**********"
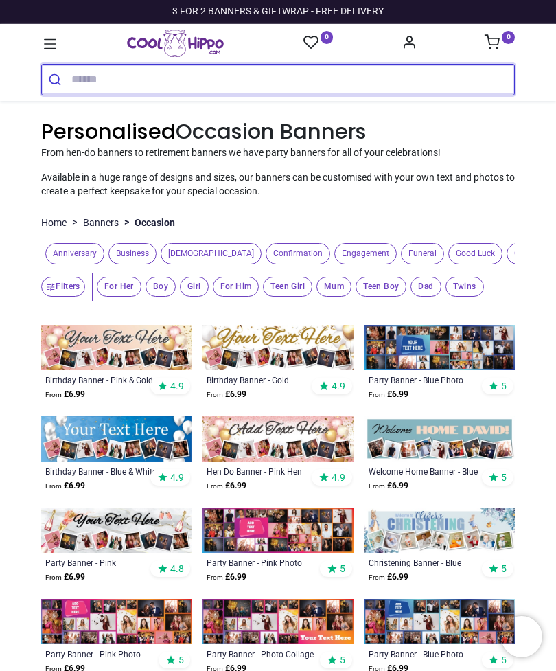
type input "**********"
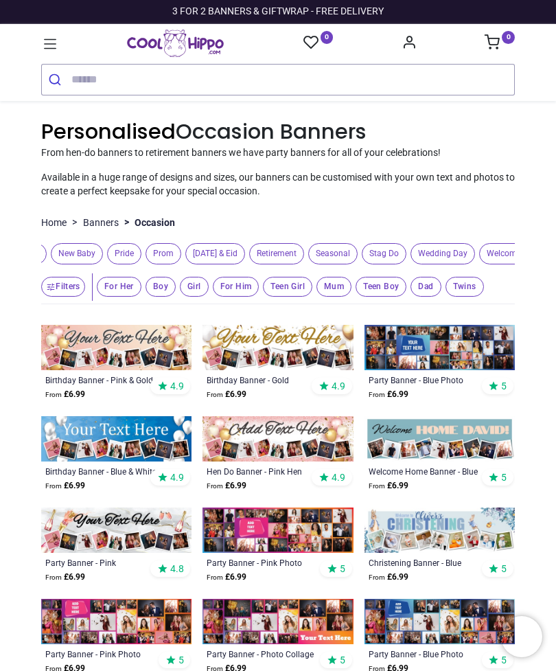
click at [93, 218] on link "Banners" at bounding box center [101, 223] width 36 height 14
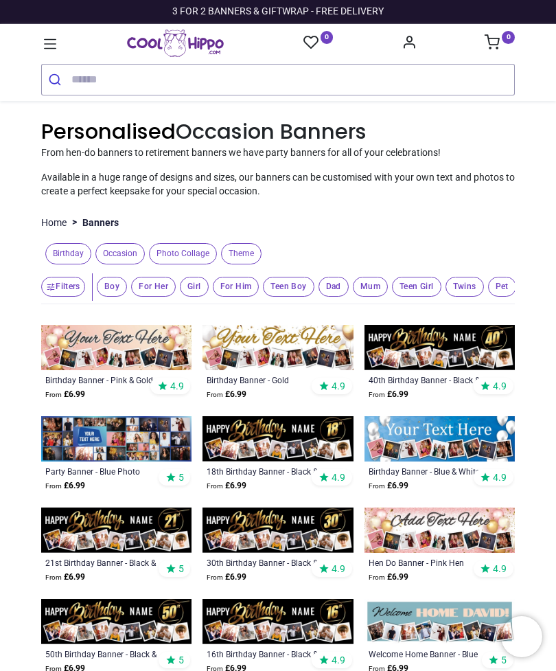
scroll to position [0, 0]
click at [175, 246] on span "Photo Collage" at bounding box center [183, 253] width 68 height 21
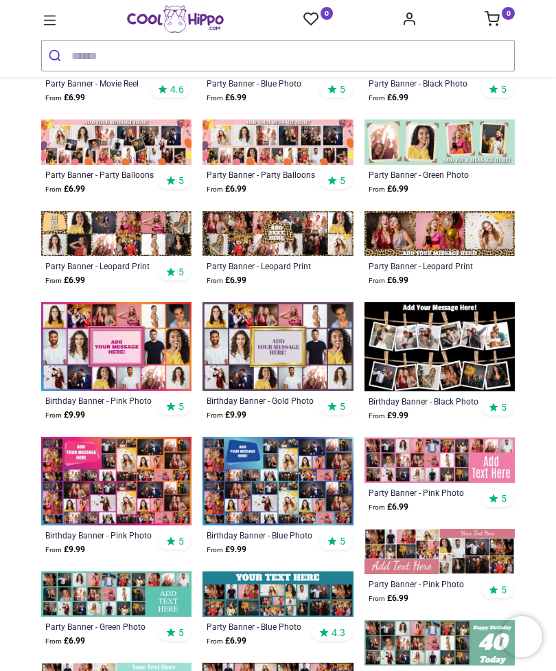
scroll to position [475, 0]
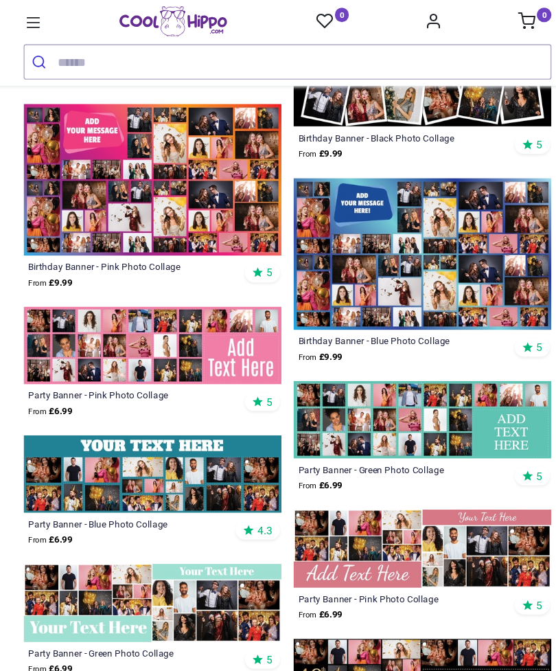
scroll to position [1299, 0]
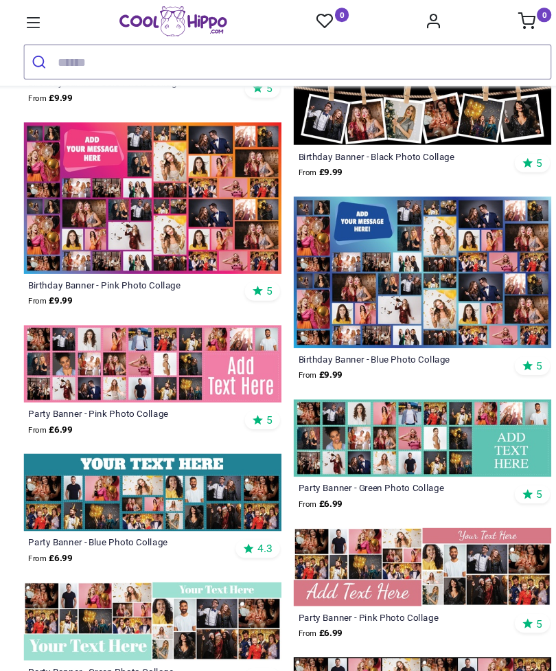
click at [41, 27] on icon at bounding box center [50, 21] width 18 height 18
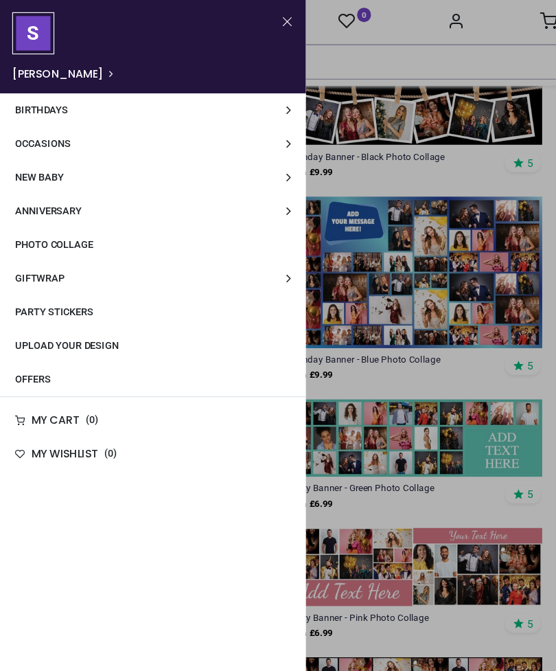
click at [43, 100] on span "Birthdays" at bounding box center [37, 98] width 47 height 10
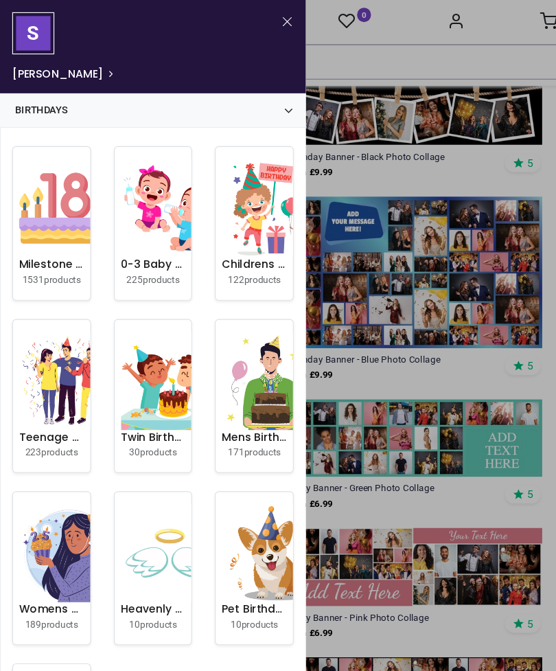
click at [33, 69] on span "[PERSON_NAME]" at bounding box center [56, 66] width 91 height 14
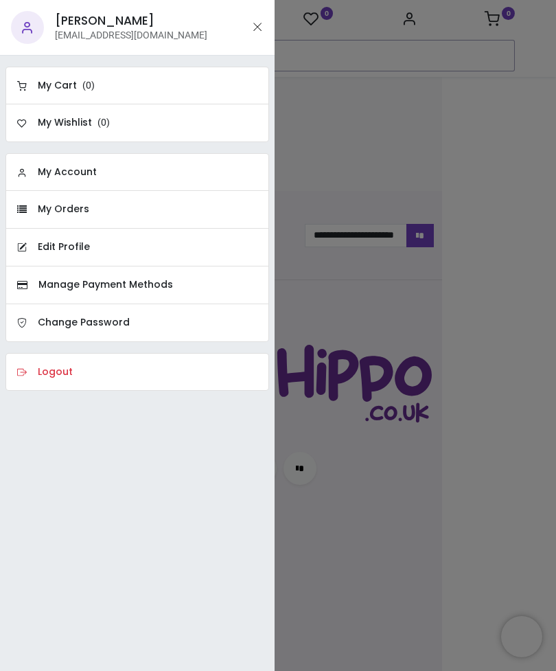
scroll to position [1277, 0]
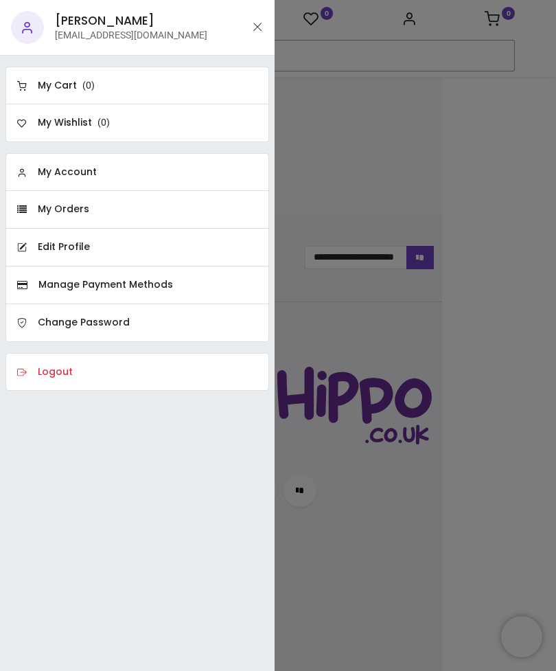
click at [255, 26] on button "Close" at bounding box center [257, 27] width 12 height 17
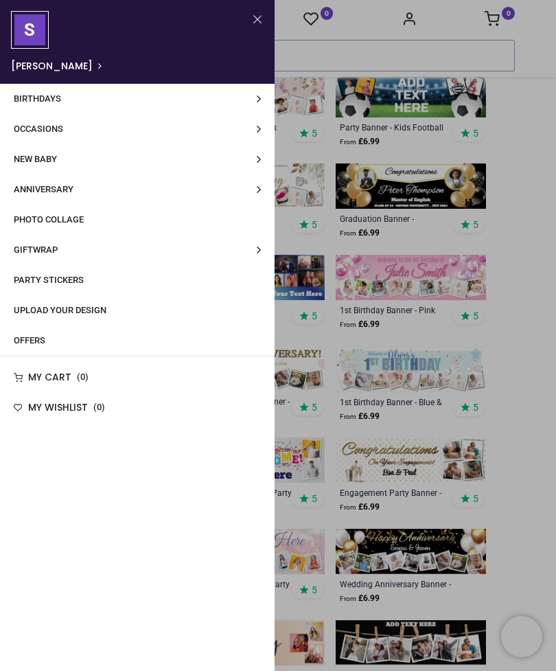
click at [63, 303] on link "Upload Your Design" at bounding box center [137, 310] width 275 height 30
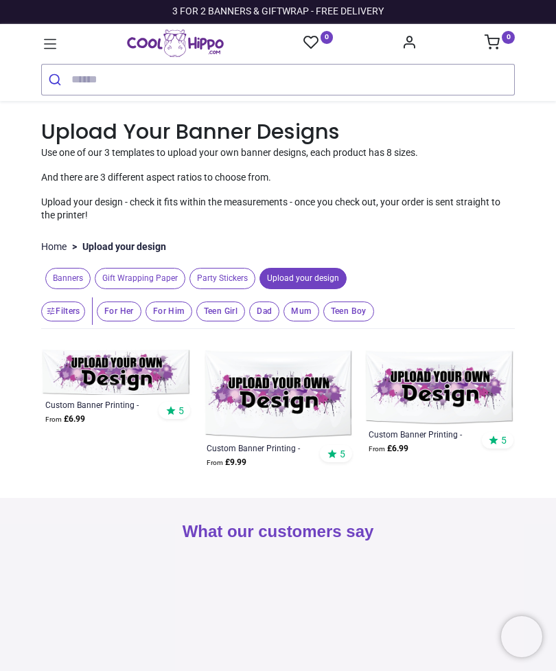
type input "**********"
click at [462, 376] on img at bounding box center [440, 388] width 150 height 76
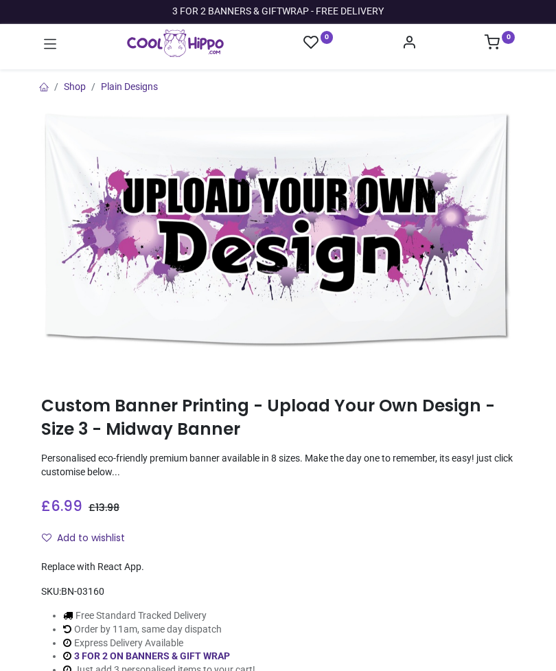
type input "**********"
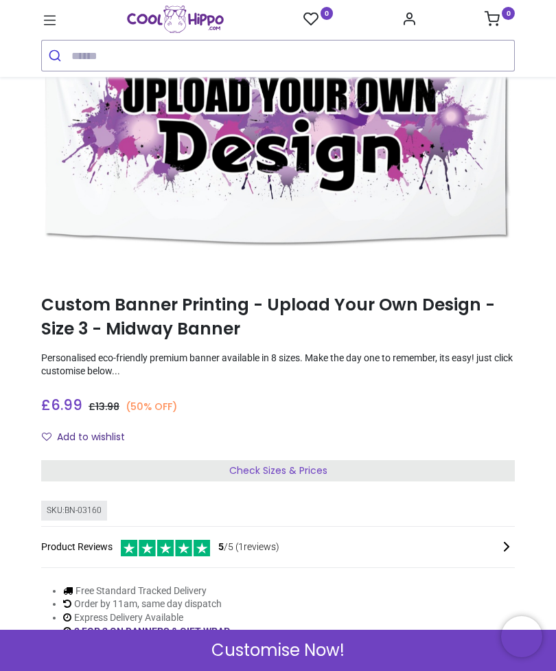
scroll to position [114, 0]
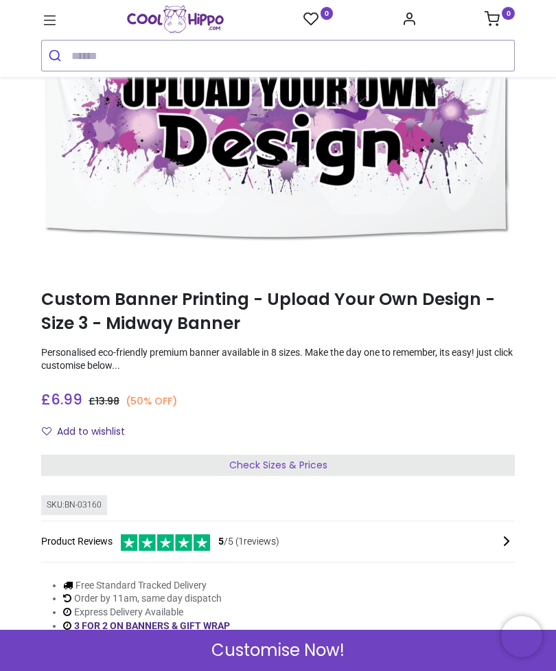
click at [330, 458] on div "Check Sizes & Prices" at bounding box center [278, 466] width 474 height 22
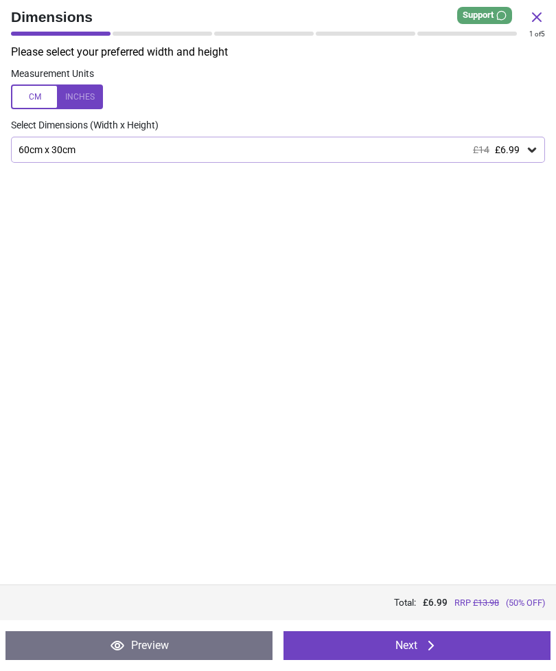
click at [530, 152] on icon at bounding box center [533, 150] width 14 height 14
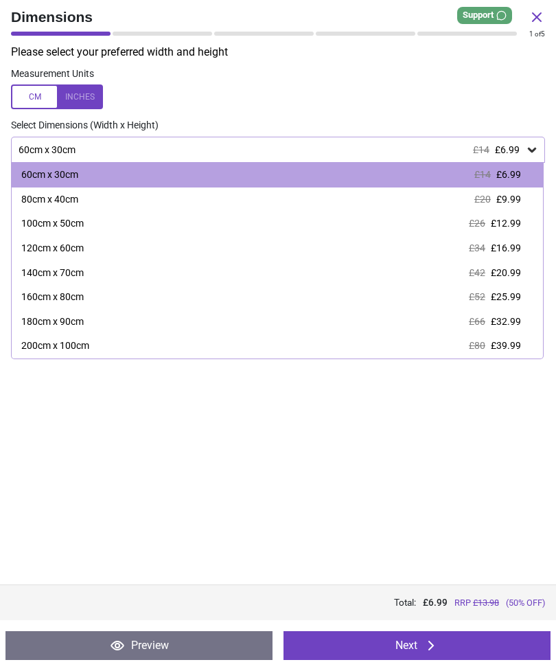
click at [90, 95] on div at bounding box center [57, 96] width 92 height 25
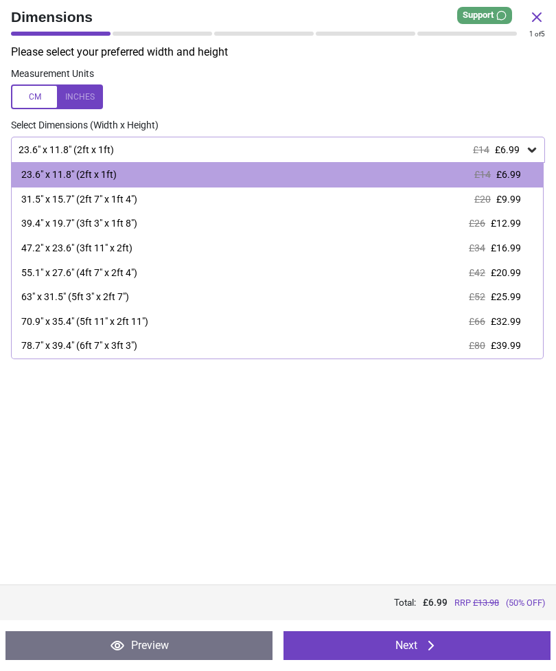
click at [517, 225] on span "£12.99" at bounding box center [506, 223] width 30 height 11
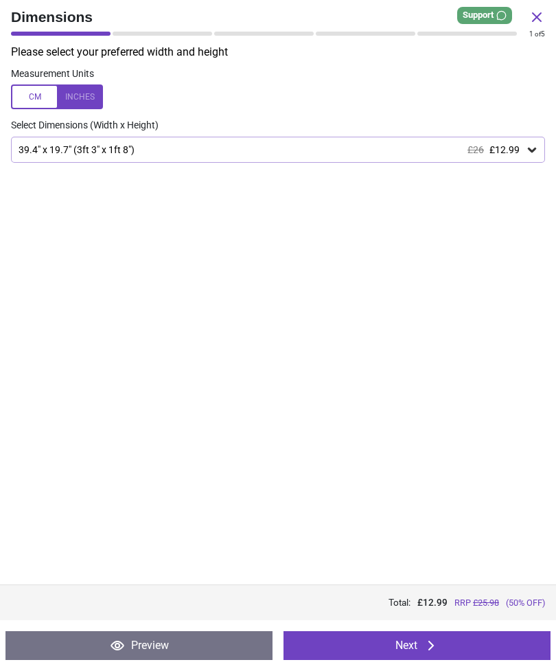
click at [504, 636] on button "Next" at bounding box center [417, 645] width 267 height 29
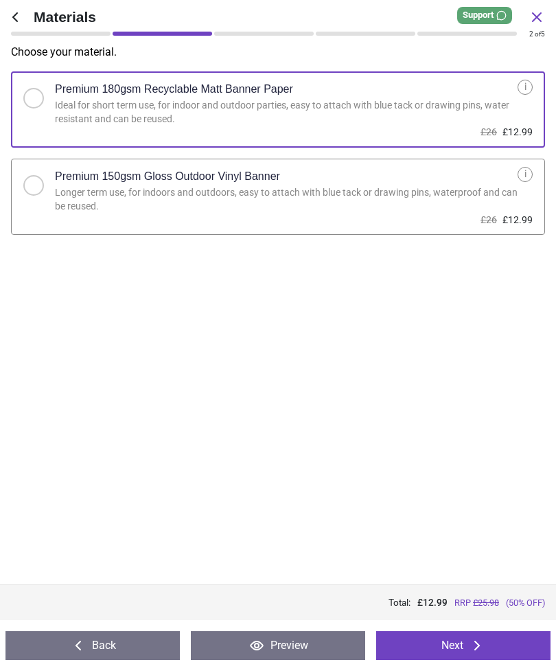
click at [43, 185] on div at bounding box center [33, 185] width 21 height 21
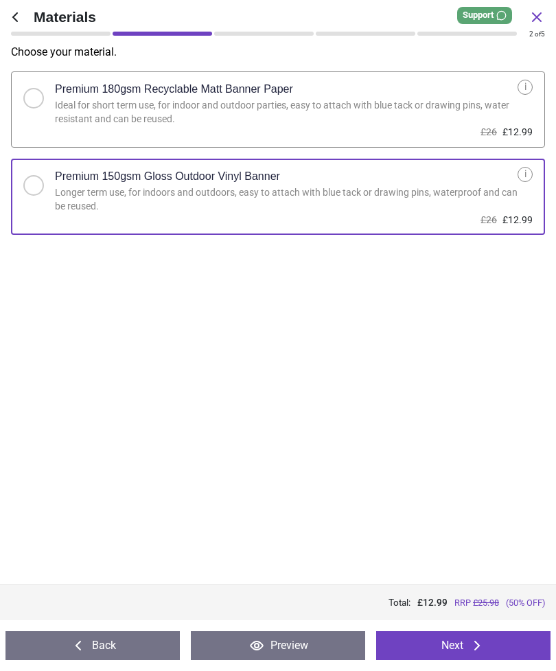
click at [489, 647] on button "Next" at bounding box center [463, 645] width 174 height 29
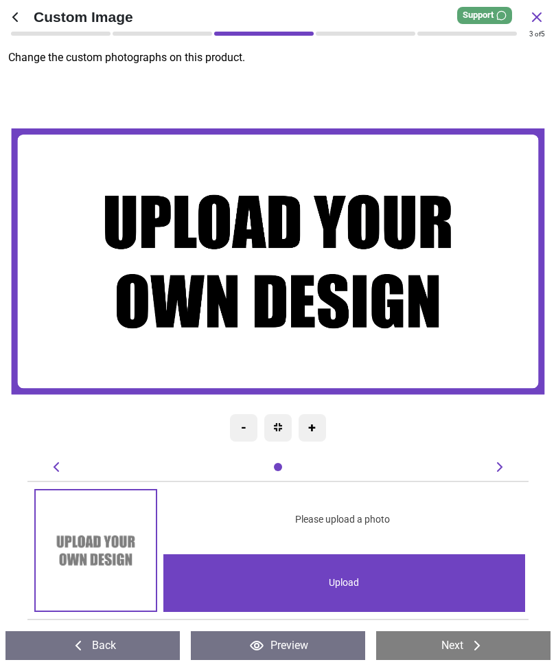
click at [360, 306] on image at bounding box center [278, 261] width 533 height 266
click at [372, 578] on div "Upload" at bounding box center [344, 583] width 363 height 58
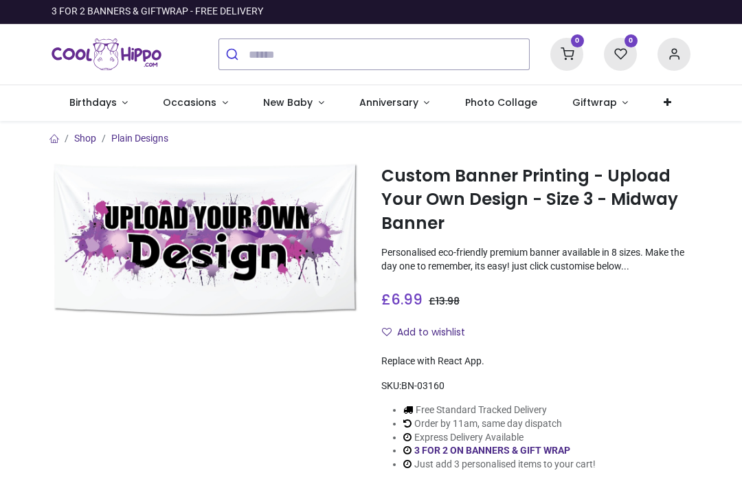
type input "**********"
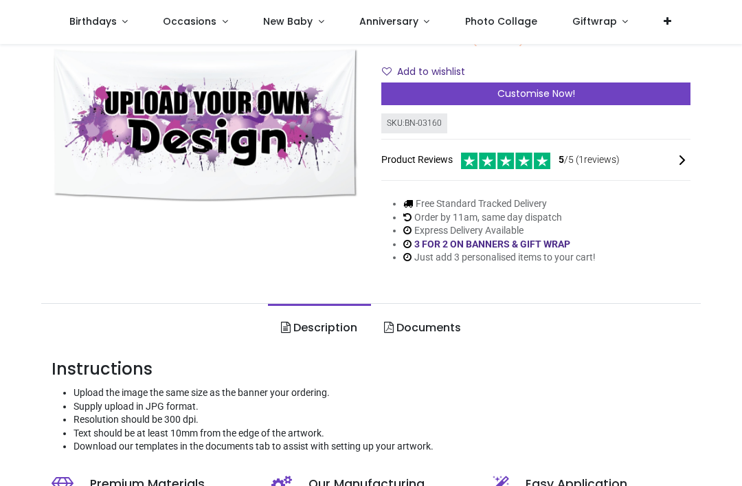
scroll to position [172, 0]
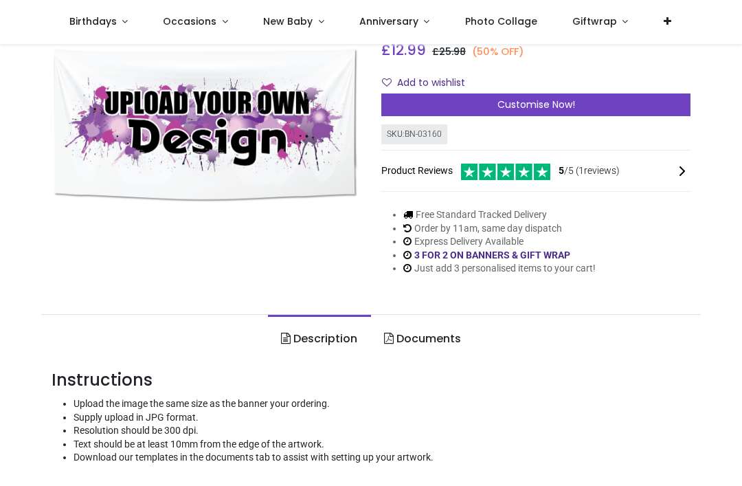
click at [448, 337] on link "Documents" at bounding box center [422, 339] width 103 height 48
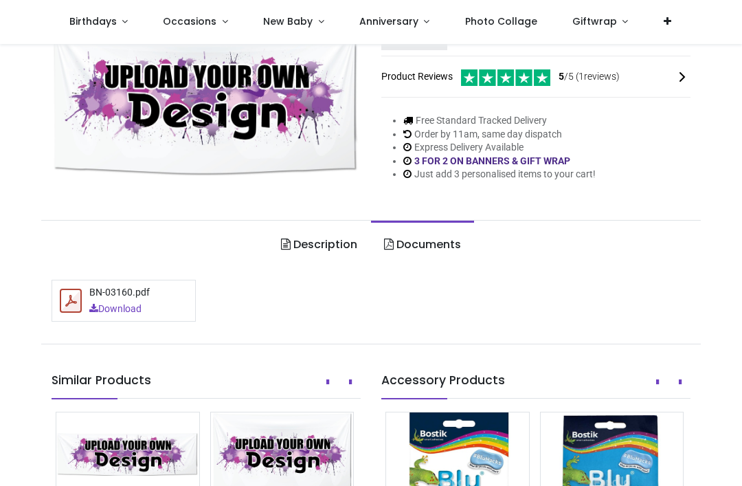
scroll to position [269, 0]
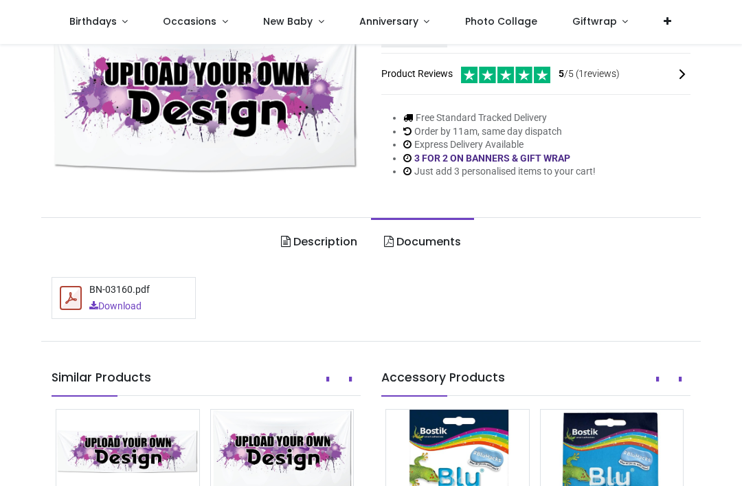
click at [148, 298] on div "BN-03160.pdf Download" at bounding box center [119, 298] width 60 height 30
click at [107, 304] on link "Download" at bounding box center [115, 307] width 52 height 14
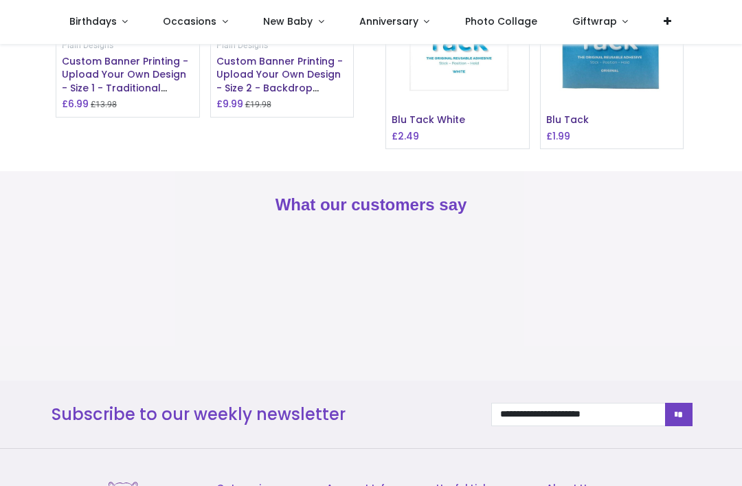
scroll to position [675, 0]
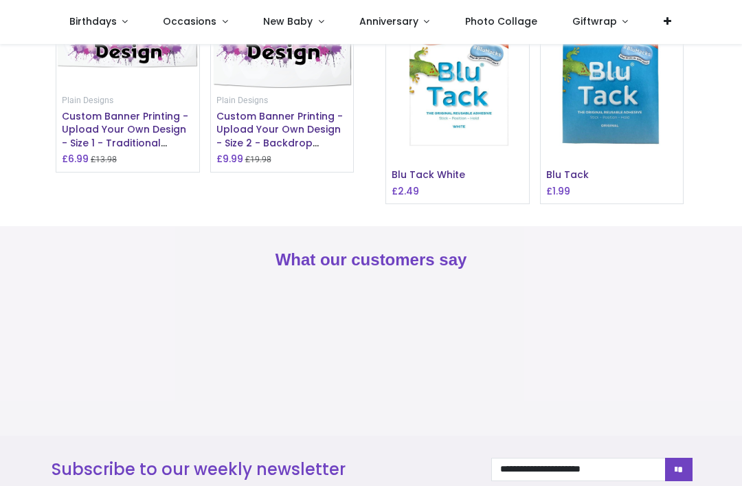
click at [289, 128] on span "Custom Banner Printing - Upload Your Own Design - Size 2 - Backdrop Banner Style" at bounding box center [279, 136] width 126 height 54
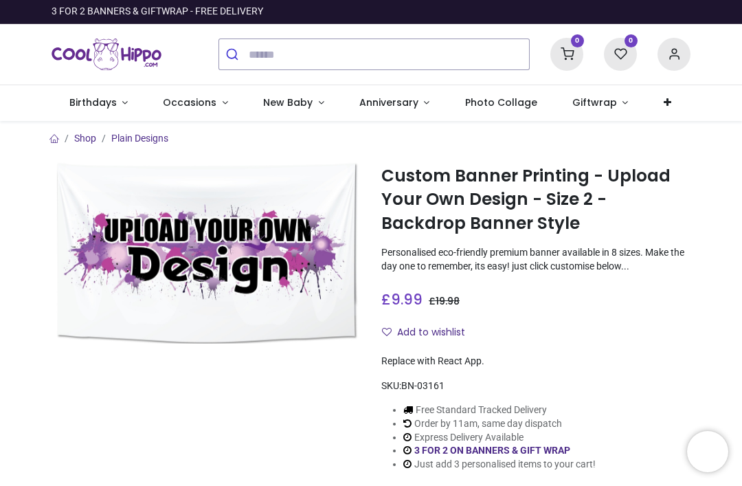
type input "**********"
